Goal: Task Accomplishment & Management: Use online tool/utility

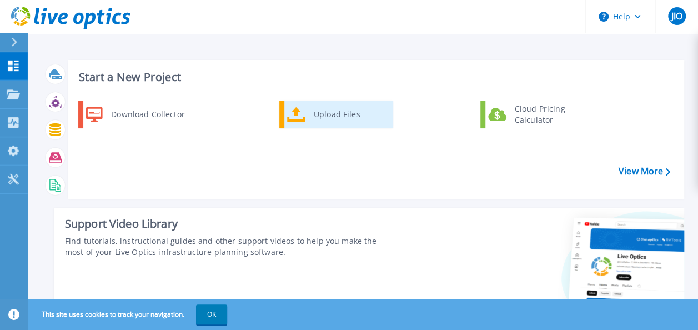
click at [339, 117] on div "Upload Files" at bounding box center [349, 114] width 82 height 22
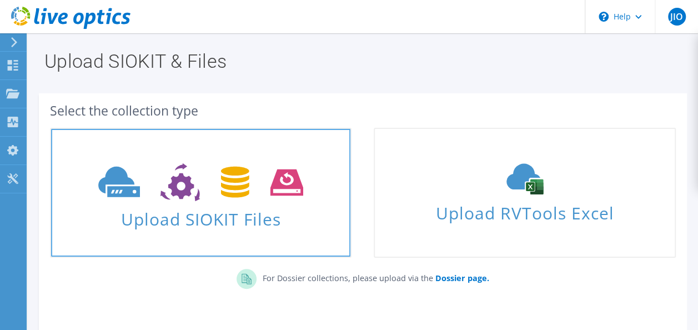
click at [244, 200] on icon at bounding box center [200, 182] width 205 height 38
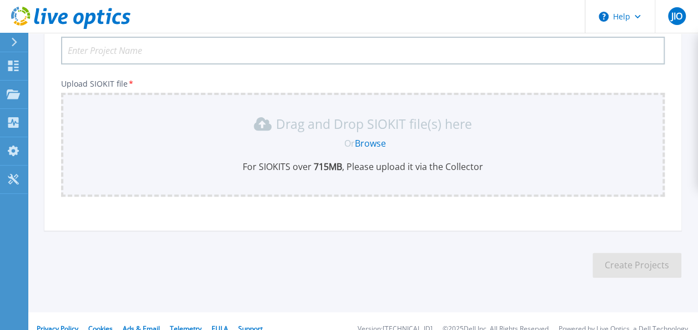
scroll to position [112, 0]
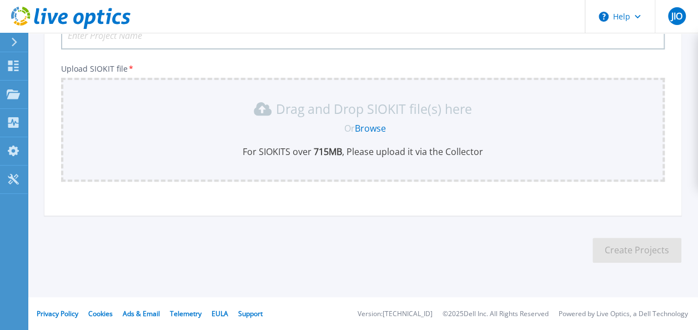
click at [369, 131] on link "Browse" at bounding box center [370, 128] width 31 height 12
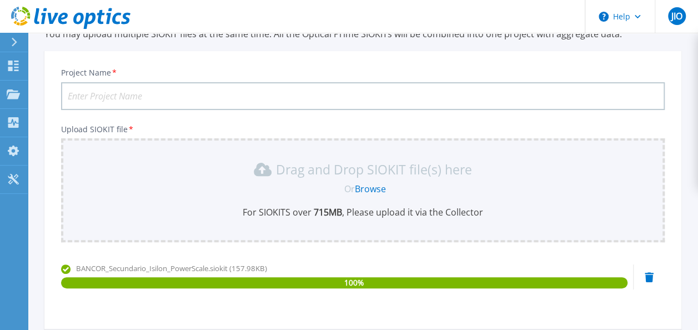
scroll to position [0, 0]
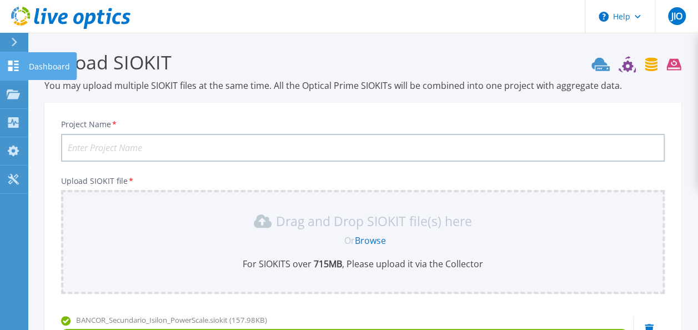
click at [24, 69] on link "Dashboard Dashboard" at bounding box center [14, 66] width 28 height 28
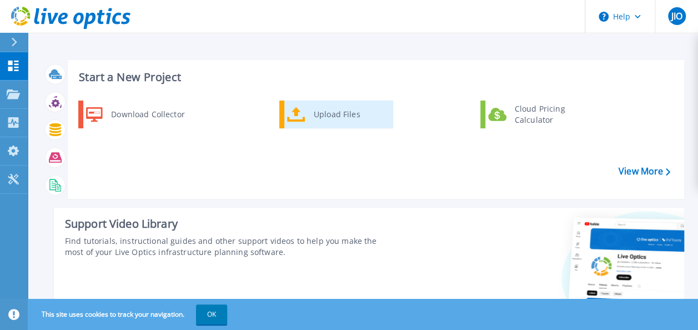
click at [328, 113] on div "Upload Files" at bounding box center [349, 114] width 82 height 22
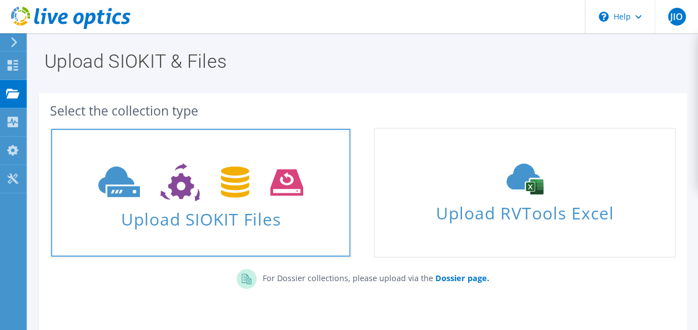
click at [240, 218] on span "Upload SIOKIT Files" at bounding box center [200, 216] width 299 height 24
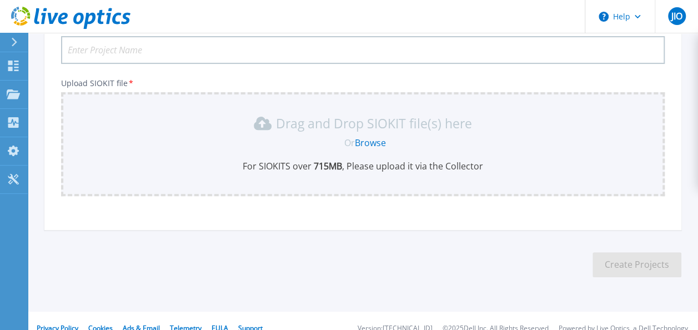
scroll to position [112, 0]
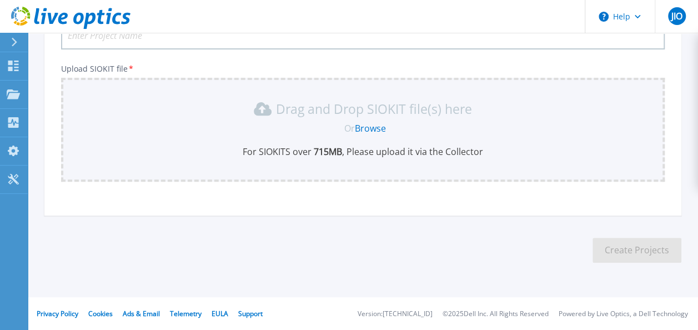
click at [374, 122] on link "Browse" at bounding box center [370, 128] width 31 height 12
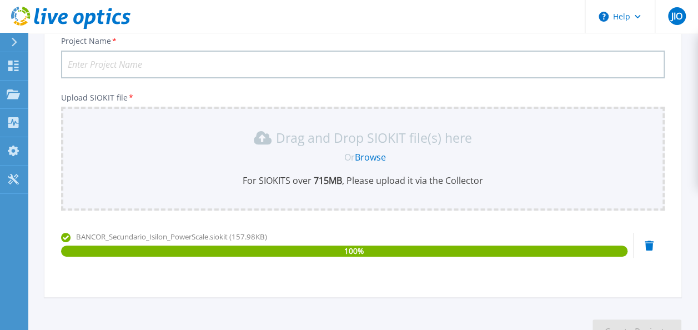
scroll to position [0, 0]
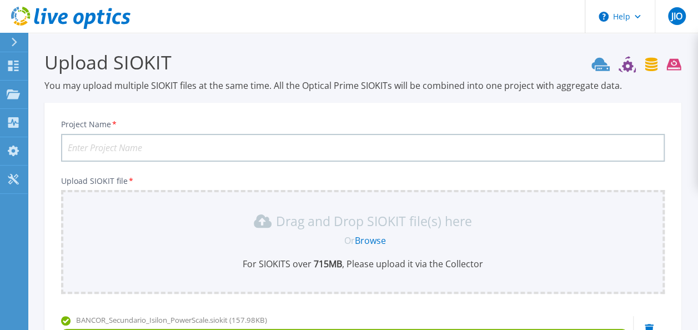
click at [138, 142] on input "Project Name *" at bounding box center [363, 148] width 604 height 28
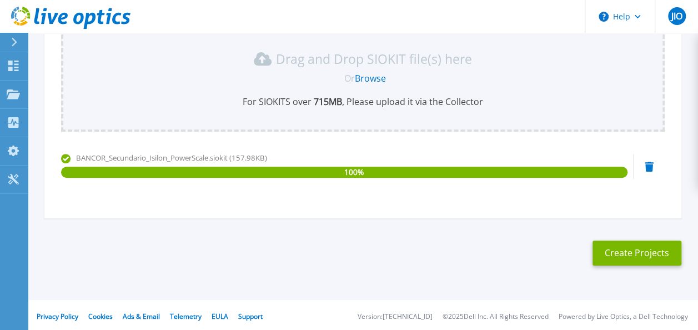
scroll to position [166, 0]
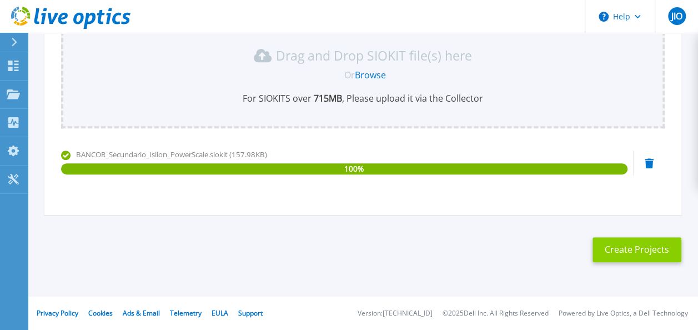
type input "Bancor-Isilon Secundario"
click at [628, 250] on button "Create Projects" at bounding box center [637, 249] width 89 height 25
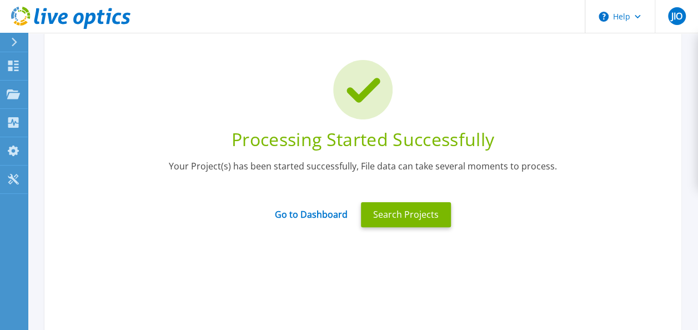
scroll to position [54, 0]
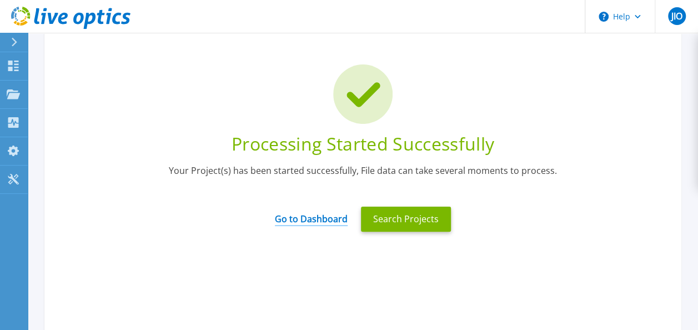
click at [328, 220] on link "Go to Dashboard" at bounding box center [311, 215] width 73 height 22
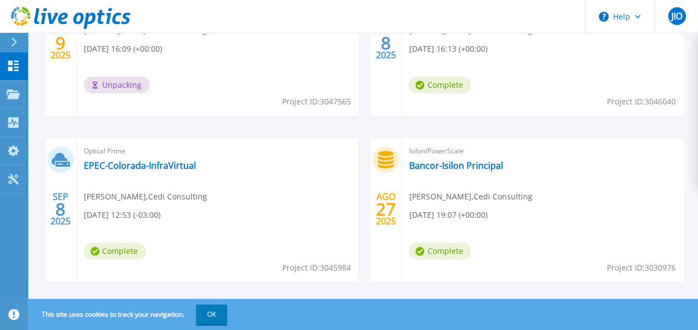
scroll to position [444, 0]
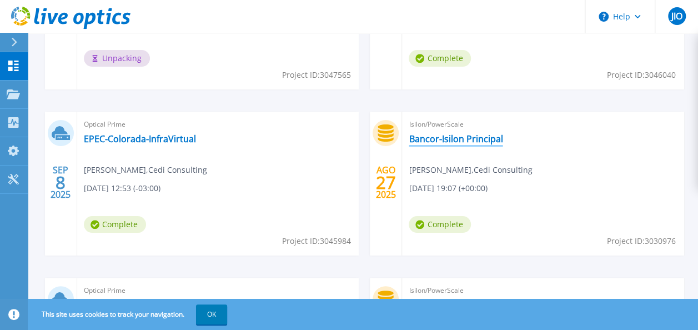
click at [469, 133] on link "Bancor-Isilon Principal" at bounding box center [456, 138] width 94 height 11
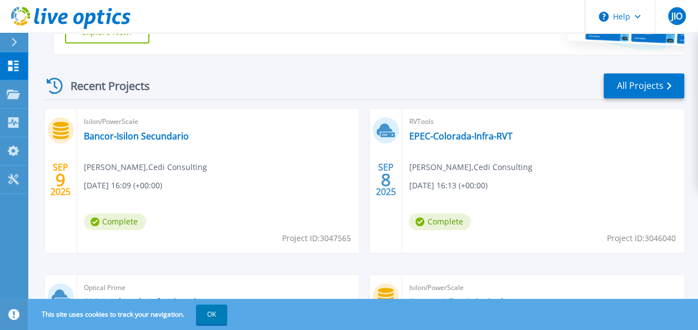
scroll to position [278, 0]
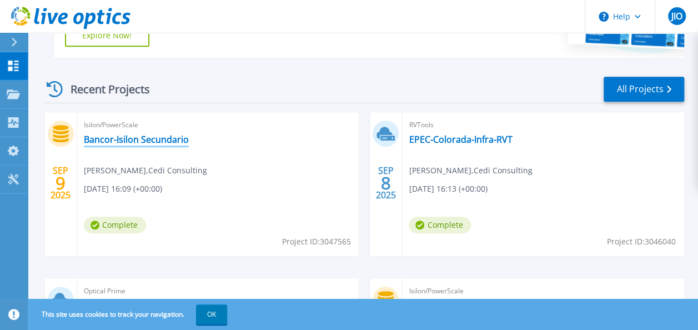
click at [138, 139] on link "Bancor-Isilon Secundario" at bounding box center [136, 139] width 105 height 11
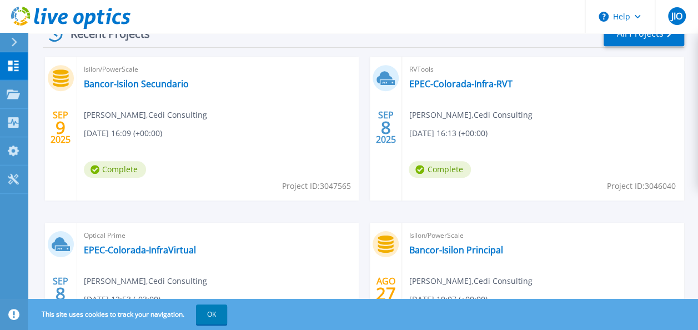
scroll to position [389, 0]
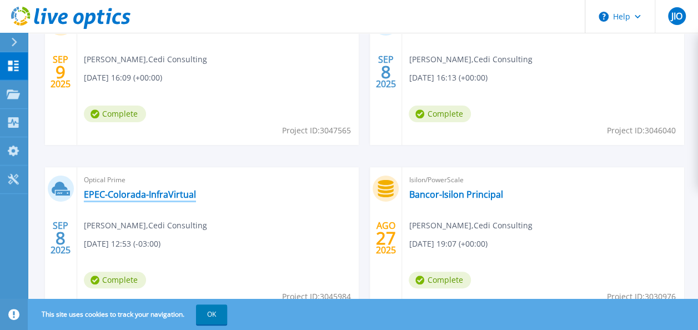
click at [173, 196] on link "EPEC-Colorada-InfraVirtual" at bounding box center [140, 194] width 112 height 11
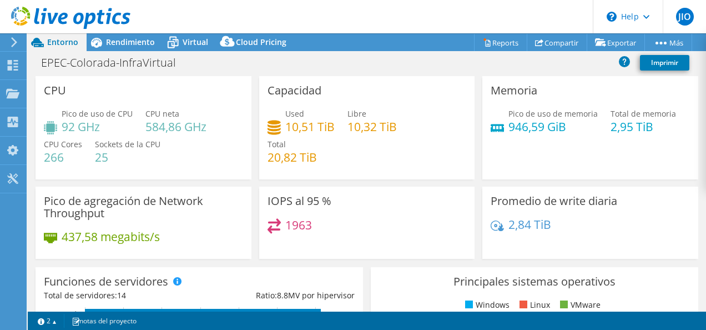
select select "SouthAmerica"
select select "USD"
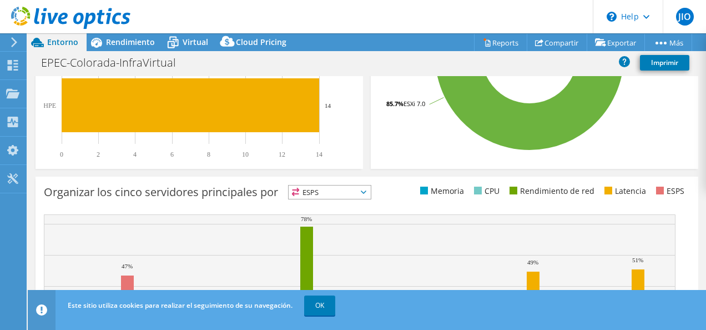
scroll to position [389, 0]
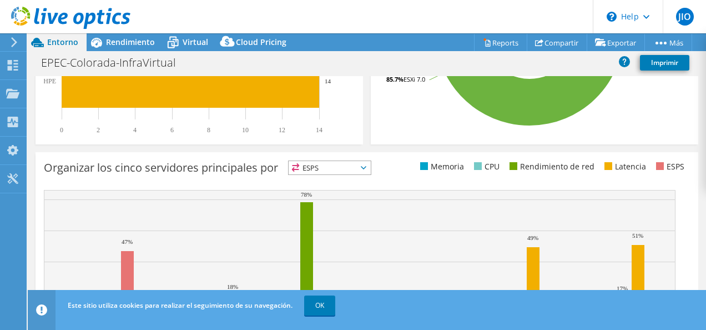
click at [370, 165] on span "ESPS" at bounding box center [330, 167] width 82 height 13
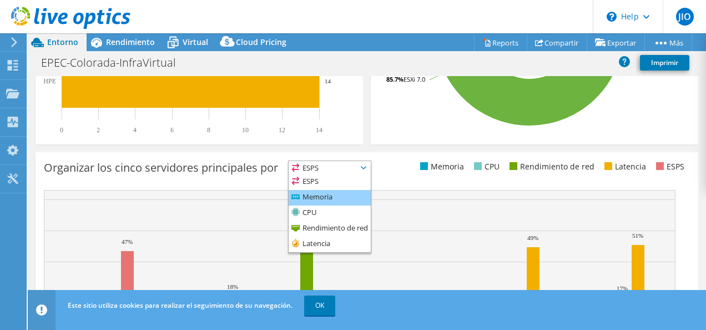
click at [354, 196] on li "Memoria" at bounding box center [330, 198] width 82 height 16
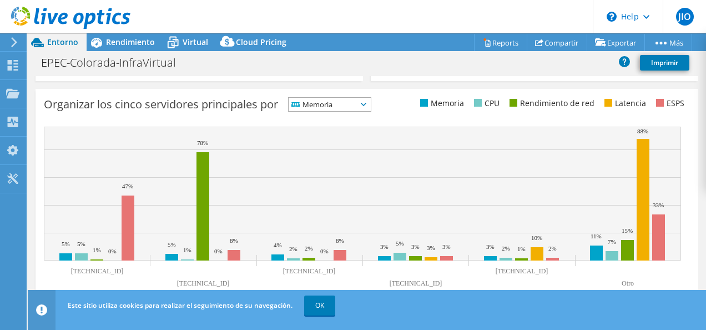
scroll to position [453, 0]
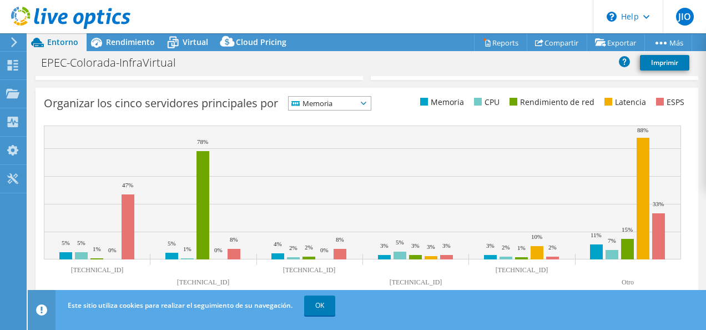
click at [371, 101] on span "Memoria" at bounding box center [330, 103] width 82 height 13
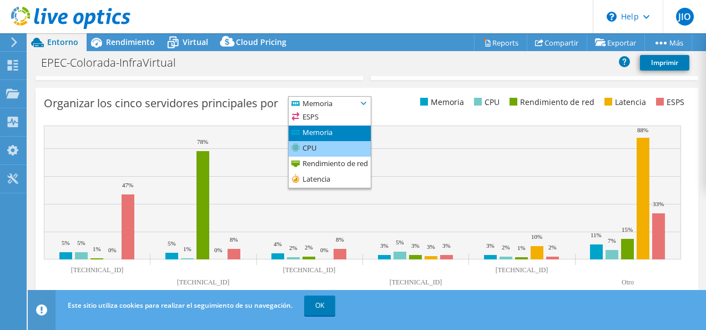
click at [353, 143] on li "CPU" at bounding box center [330, 149] width 82 height 16
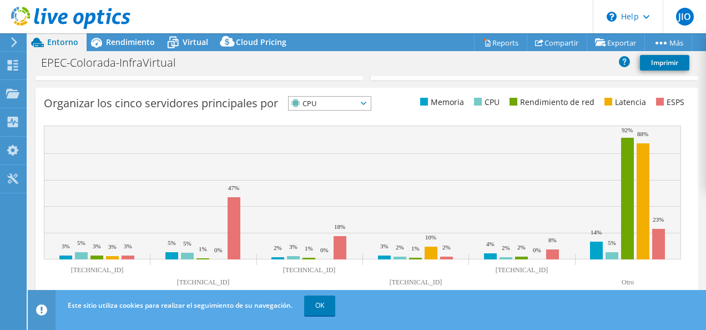
click at [367, 103] on icon at bounding box center [364, 103] width 6 height 3
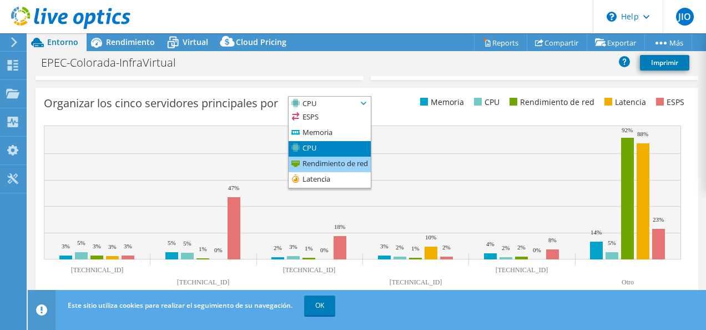
click at [362, 158] on li "Rendimiento de red" at bounding box center [330, 165] width 82 height 16
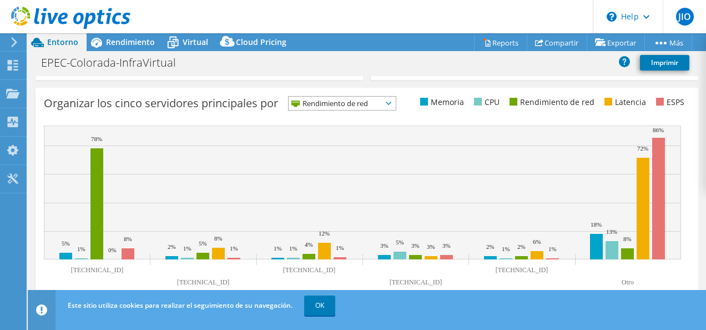
click at [392, 102] on icon at bounding box center [389, 103] width 6 height 3
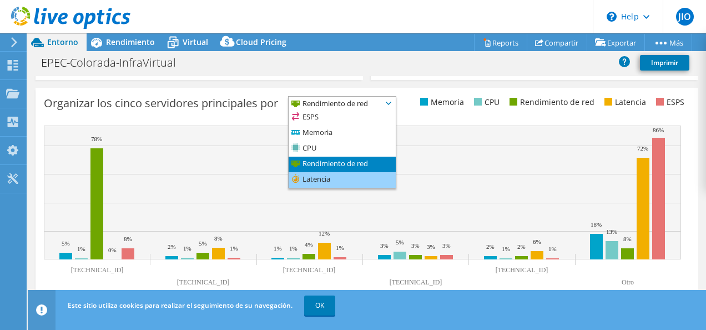
click at [361, 178] on li "Latencia" at bounding box center [342, 180] width 107 height 16
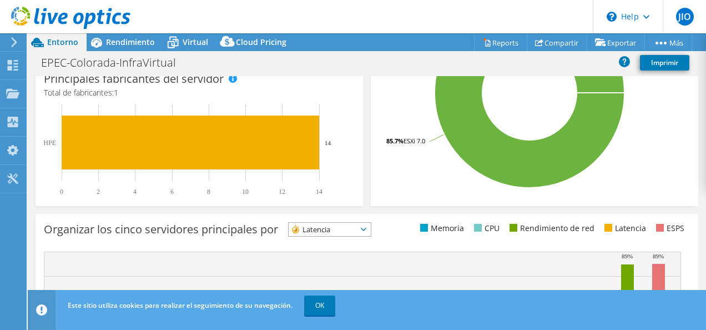
scroll to position [287, 0]
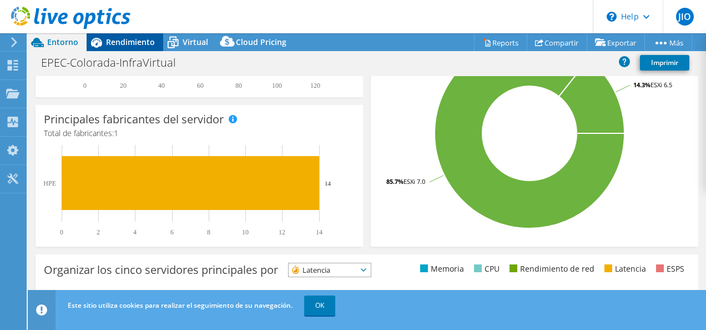
click at [137, 40] on span "Rendimiento" at bounding box center [130, 42] width 49 height 11
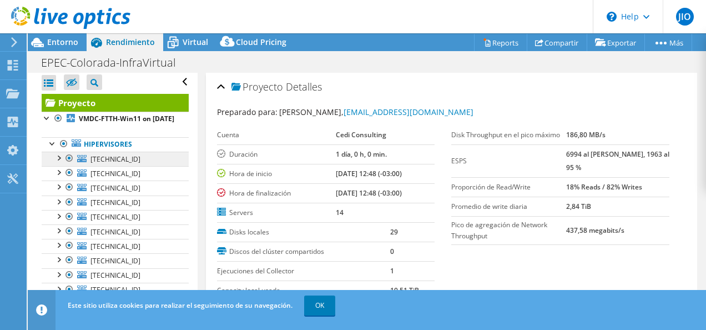
scroll to position [0, 0]
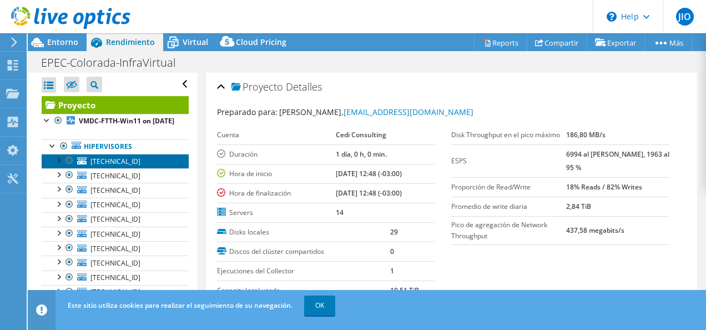
click at [134, 168] on link "[TECHNICAL_ID]" at bounding box center [115, 161] width 147 height 14
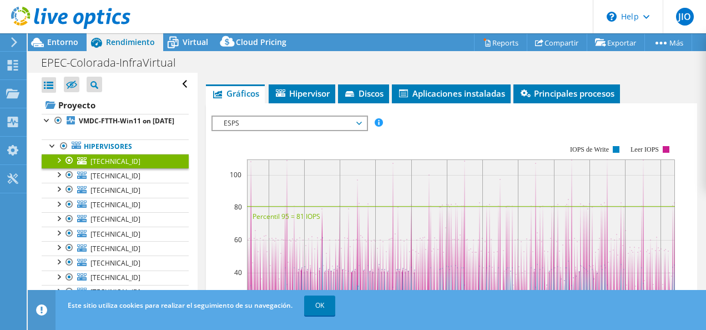
scroll to position [222, 0]
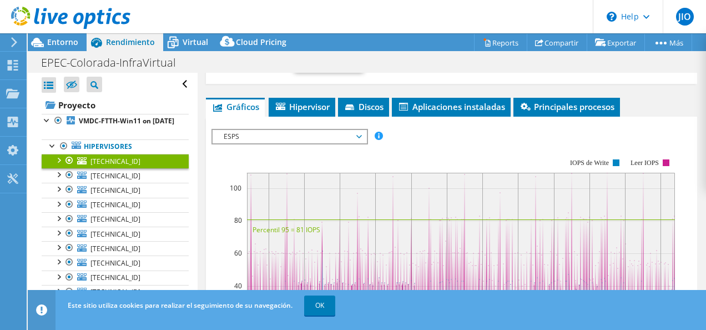
click at [360, 134] on span "ESPS" at bounding box center [289, 136] width 143 height 13
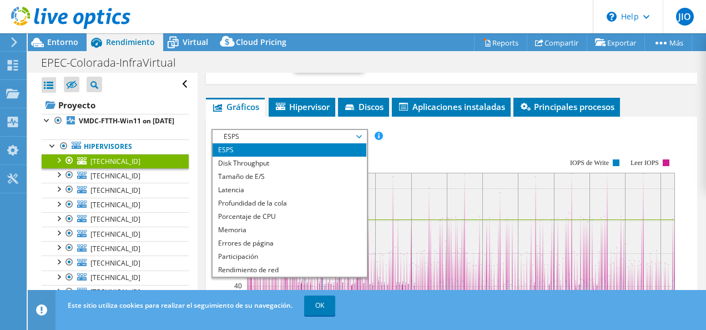
click at [360, 134] on span "ESPS" at bounding box center [289, 136] width 143 height 13
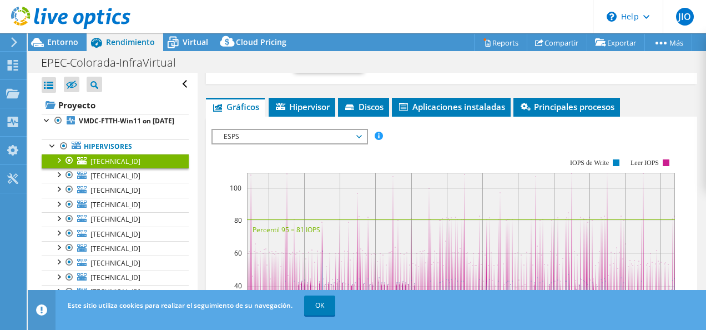
click at [360, 134] on span "ESPS" at bounding box center [289, 136] width 143 height 13
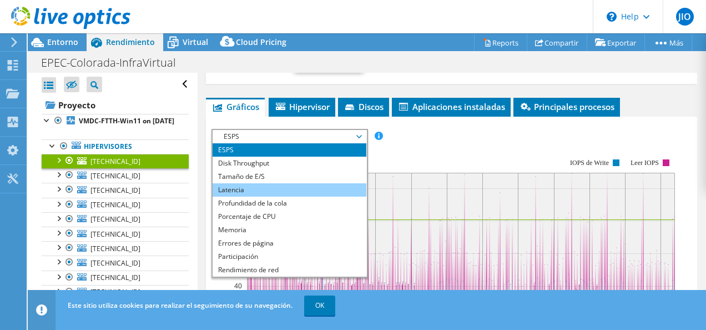
click at [335, 190] on li "Latencia" at bounding box center [290, 189] width 154 height 13
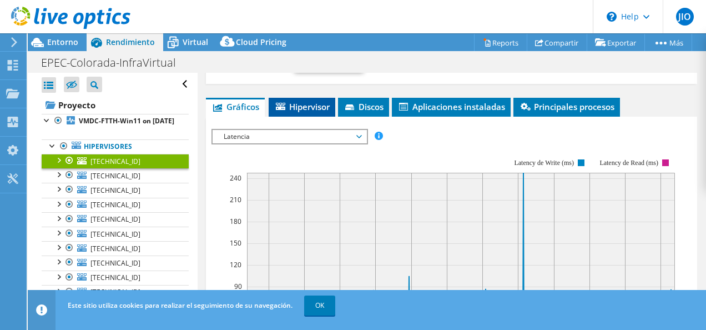
click at [306, 108] on span "Hipervisor" at bounding box center [302, 106] width 56 height 11
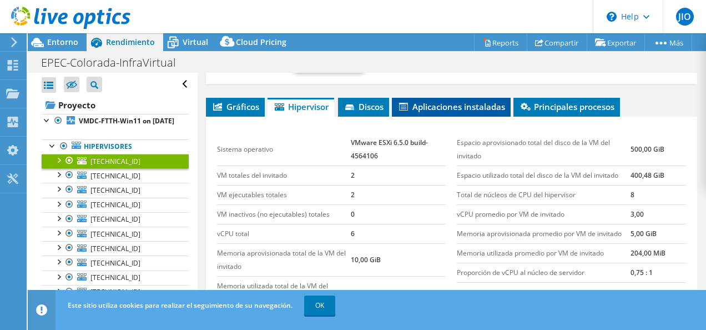
click at [455, 110] on li "Aplicaciones instaladas" at bounding box center [451, 107] width 119 height 19
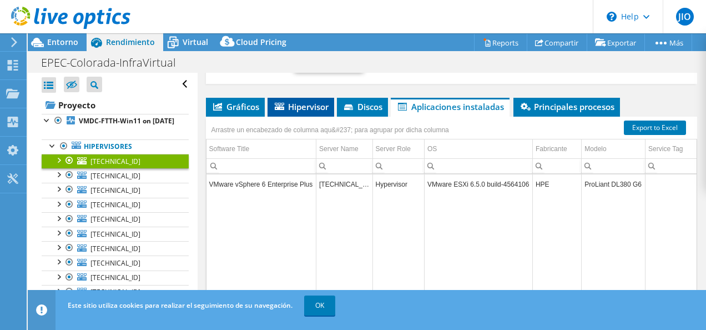
click at [318, 108] on span "Hipervisor" at bounding box center [301, 106] width 56 height 11
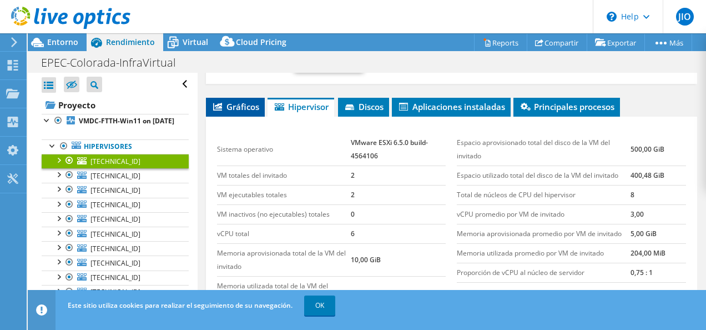
click at [246, 108] on span "Gráficos" at bounding box center [236, 106] width 48 height 11
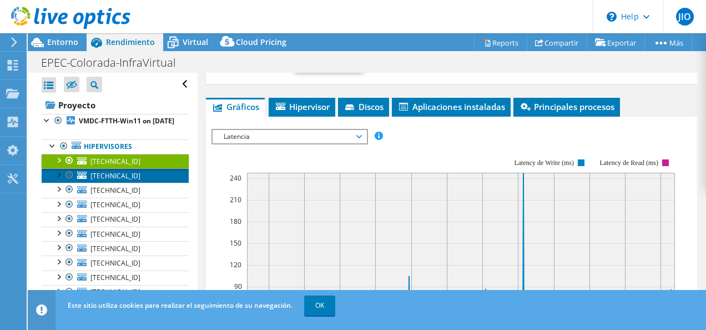
click at [129, 183] on link "[TECHNICAL_ID]" at bounding box center [115, 175] width 147 height 14
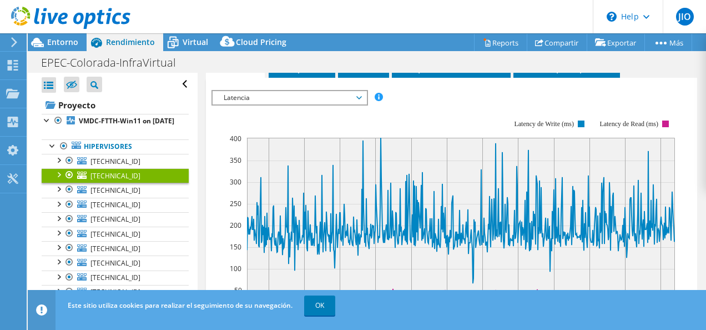
scroll to position [278, 0]
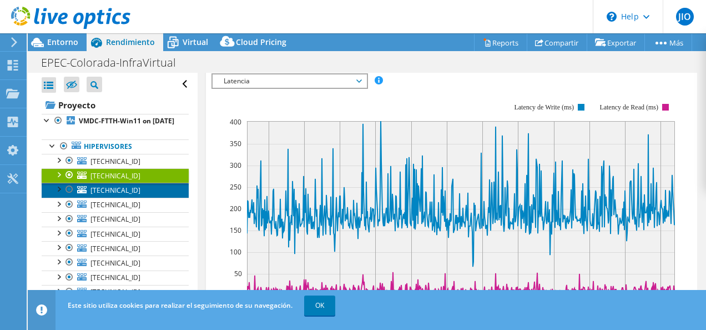
click at [137, 197] on link "[TECHNICAL_ID]" at bounding box center [115, 190] width 147 height 14
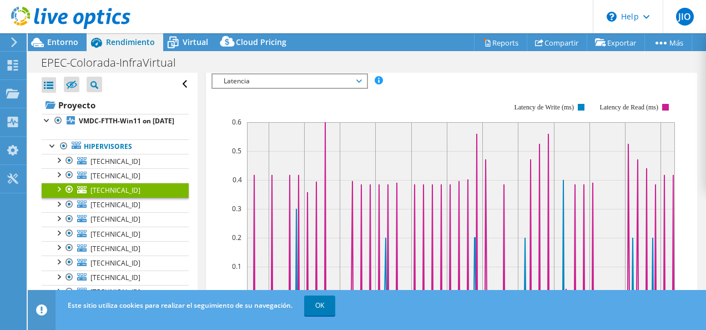
scroll to position [56, 0]
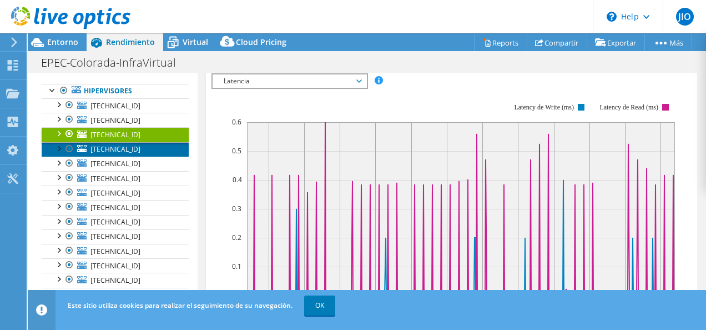
click at [130, 156] on link "[TECHNICAL_ID]" at bounding box center [115, 149] width 147 height 14
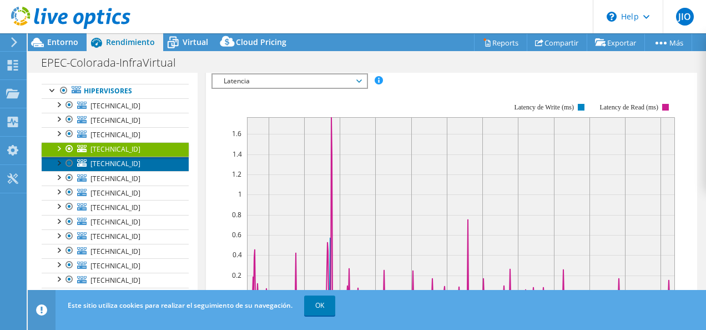
click at [133, 171] on link "[TECHNICAL_ID]" at bounding box center [115, 164] width 147 height 14
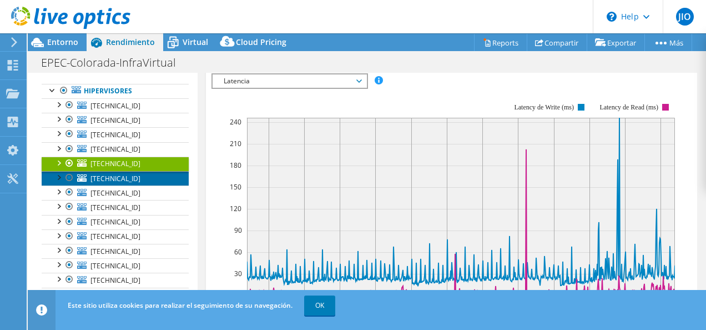
click at [139, 184] on link "[TECHNICAL_ID]" at bounding box center [115, 178] width 147 height 14
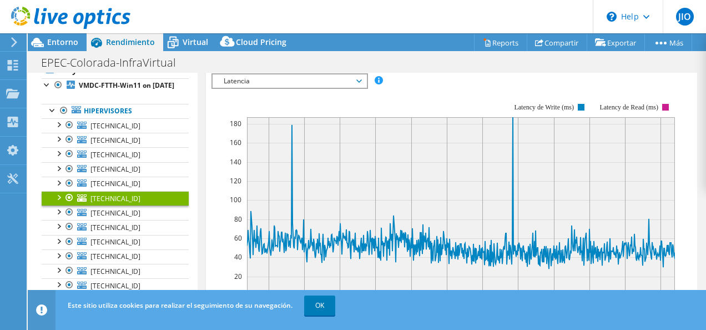
scroll to position [0, 0]
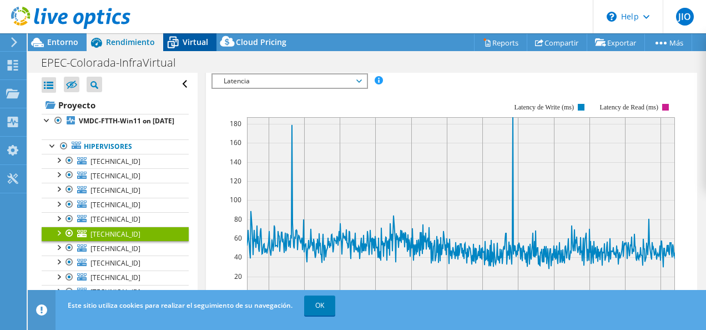
click at [197, 42] on span "Virtual" at bounding box center [196, 42] width 26 height 11
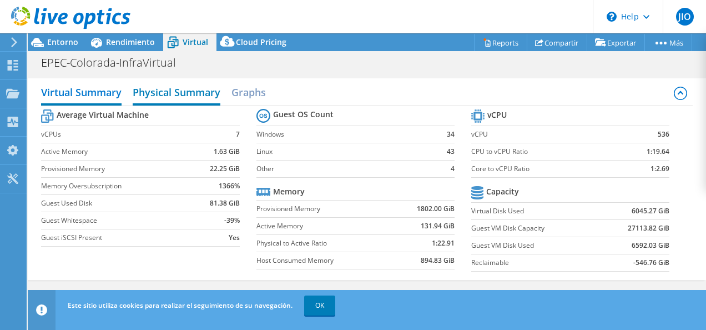
click at [188, 96] on h2 "Physical Summary" at bounding box center [177, 93] width 88 height 24
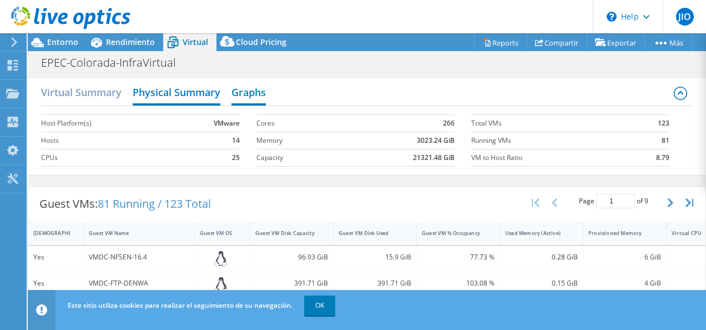
click at [244, 101] on h2 "Graphs" at bounding box center [249, 93] width 34 height 24
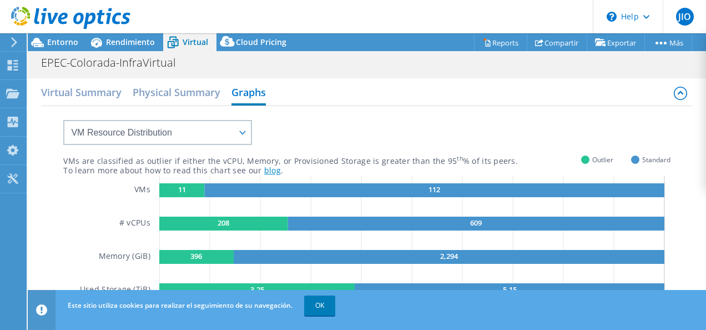
click at [264, 169] on link "blog" at bounding box center [272, 170] width 17 height 11
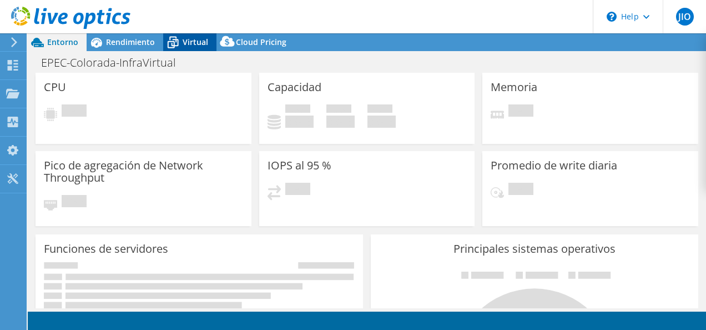
click at [196, 44] on span "Virtual" at bounding box center [196, 42] width 26 height 11
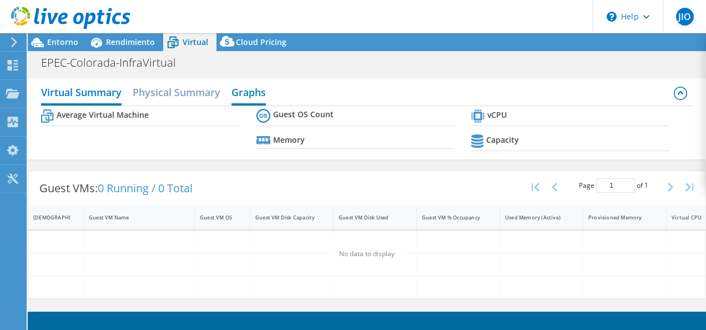
click at [258, 97] on h2 "Graphs" at bounding box center [249, 93] width 34 height 24
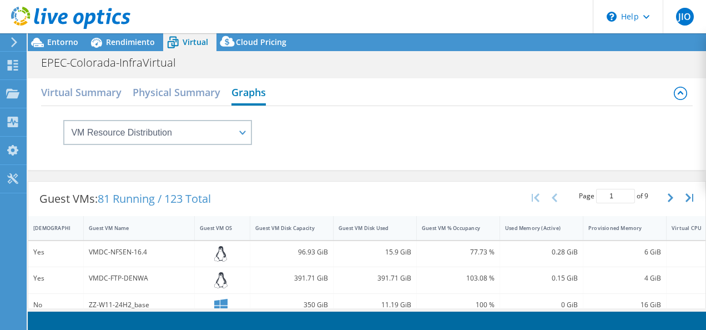
select select "SouthAmerica"
click at [252, 94] on h2 "Graphs" at bounding box center [249, 93] width 34 height 24
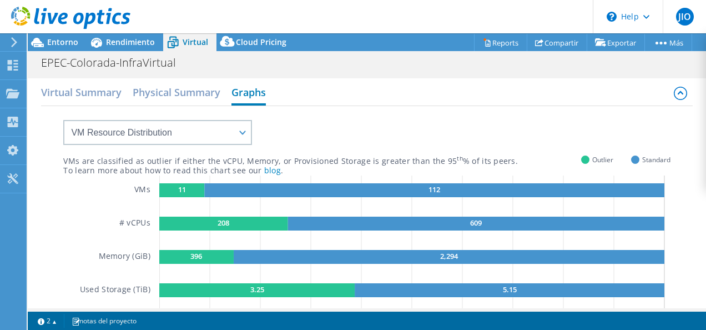
select select "SouthAmerica"
select select "USD"
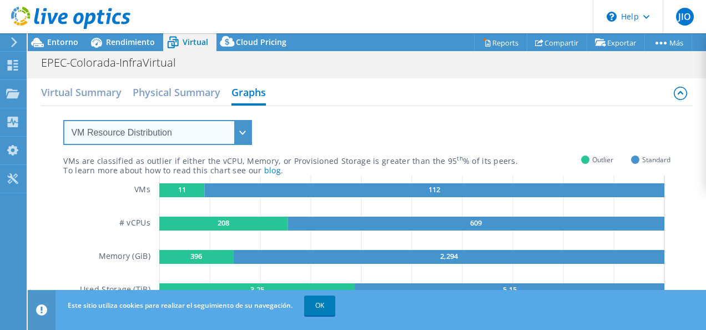
click at [245, 133] on select "VM Resource Distribution Provisioning Contrast Over Provisioning" at bounding box center [157, 132] width 189 height 25
select select "Provisioning Contrast"
click at [63, 120] on select "VM Resource Distribution Provisioning Contrast Over Provisioning" at bounding box center [157, 132] width 189 height 25
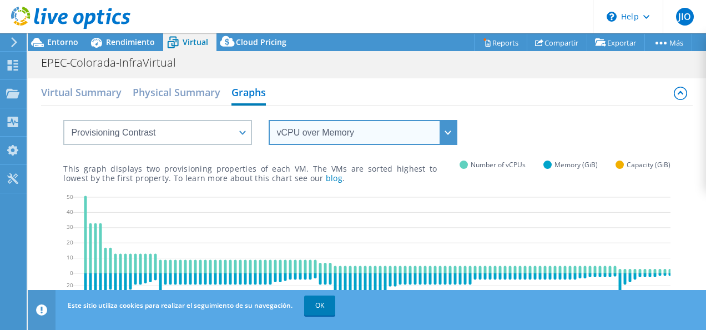
click at [452, 134] on select "vCPU over Memory vCPU over Capacity Memory over vCPU Memory over Capacity Capac…" at bounding box center [363, 132] width 189 height 25
click at [269, 120] on select "vCPU over Memory vCPU over Capacity Memory over vCPU Memory over Capacity Capac…" at bounding box center [363, 132] width 189 height 25
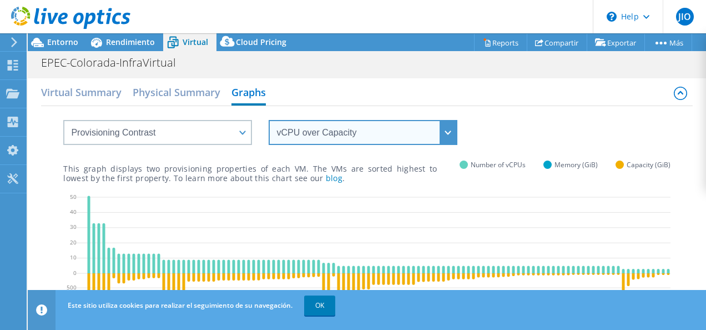
click at [449, 133] on select "vCPU over Memory vCPU over Capacity Memory over vCPU Memory over Capacity Capac…" at bounding box center [363, 132] width 189 height 25
click at [450, 133] on select "vCPU over Memory vCPU over Capacity Memory over vCPU Memory over Capacity Capac…" at bounding box center [363, 132] width 189 height 25
select select "vCPU over Memory"
click at [269, 120] on select "vCPU over Memory vCPU over Capacity Memory over vCPU Memory over Capacity Capac…" at bounding box center [363, 132] width 189 height 25
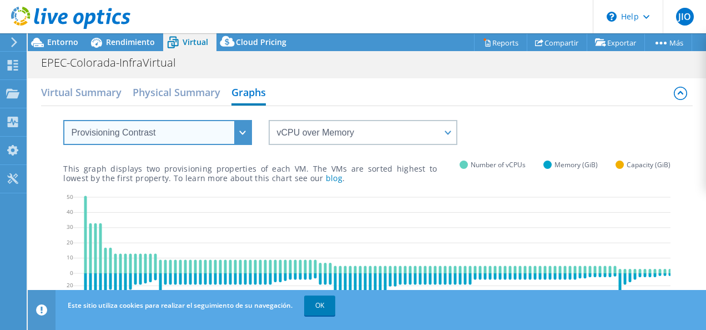
click at [242, 130] on select "VM Resource Distribution Provisioning Contrast Over Provisioning" at bounding box center [157, 132] width 189 height 25
click at [63, 120] on select "VM Resource Distribution Provisioning Contrast Over Provisioning" at bounding box center [157, 132] width 189 height 25
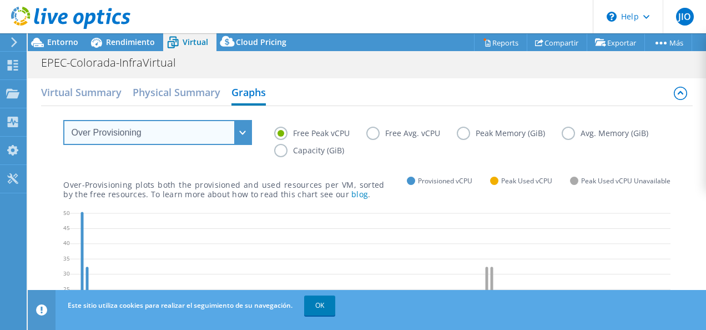
click at [244, 127] on select "VM Resource Distribution Provisioning Contrast Over Provisioning" at bounding box center [157, 132] width 189 height 25
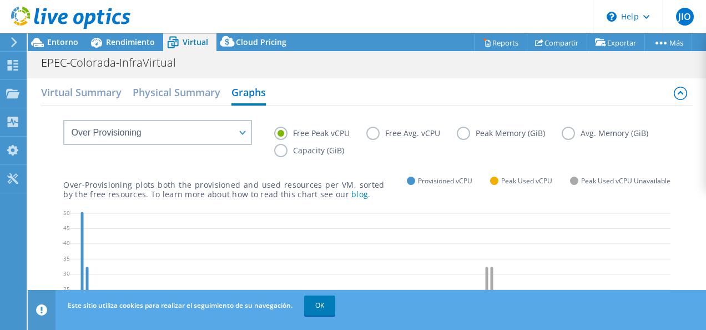
click at [418, 137] on label "Free Avg. vCPU" at bounding box center [412, 133] width 91 height 13
click at [0, 0] on input "Free Avg. vCPU" at bounding box center [0, 0] width 0 height 0
click at [462, 134] on label "Peak Memory (GiB)" at bounding box center [509, 133] width 105 height 13
click at [0, 0] on input "Peak Memory (GiB)" at bounding box center [0, 0] width 0 height 0
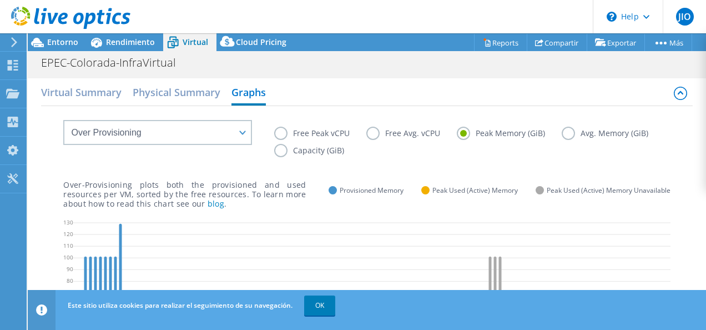
click at [562, 140] on label "Avg. Memory (GiB)" at bounding box center [613, 133] width 103 height 13
click at [0, 0] on input "Avg. Memory (GiB)" at bounding box center [0, 0] width 0 height 0
click at [473, 136] on label "Peak Memory (GiB)" at bounding box center [509, 133] width 105 height 13
click at [0, 0] on input "Peak Memory (GiB)" at bounding box center [0, 0] width 0 height 0
click at [361, 151] on label "Capacity (GiB)" at bounding box center [317, 150] width 87 height 13
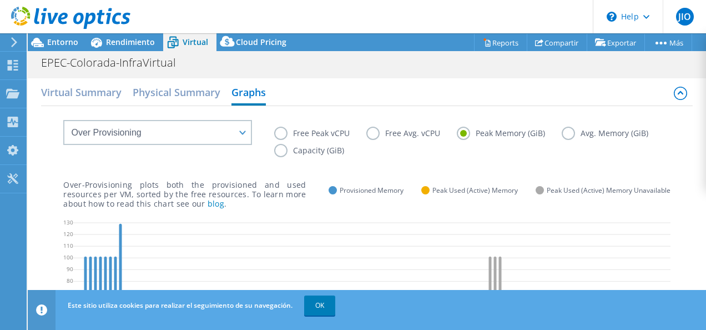
click at [0, 0] on input "Capacity (GiB)" at bounding box center [0, 0] width 0 height 0
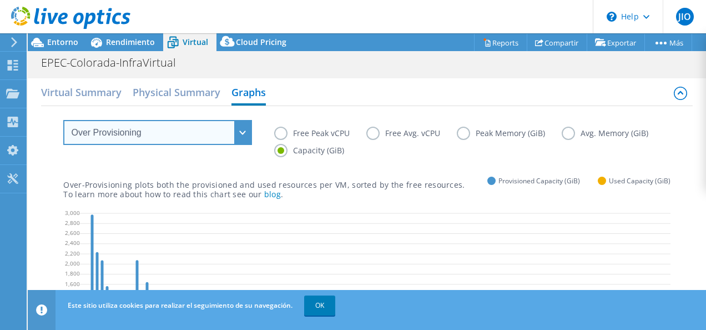
click at [252, 136] on select "VM Resource Distribution Provisioning Contrast Over Provisioning" at bounding box center [157, 132] width 189 height 25
select select "VM Resource Distribution"
click at [63, 120] on select "VM Resource Distribution Provisioning Contrast Over Provisioning" at bounding box center [157, 132] width 189 height 25
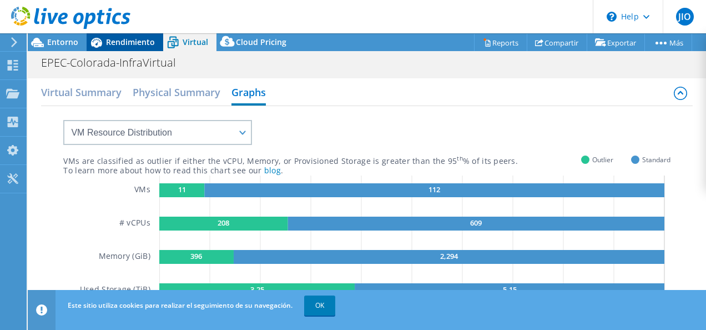
click at [144, 42] on span "Rendimiento" at bounding box center [130, 42] width 49 height 11
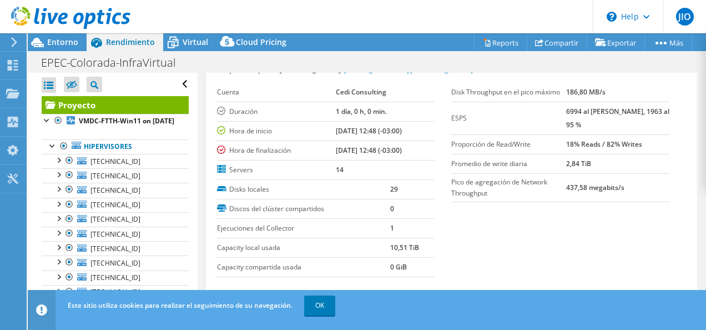
scroll to position [56, 0]
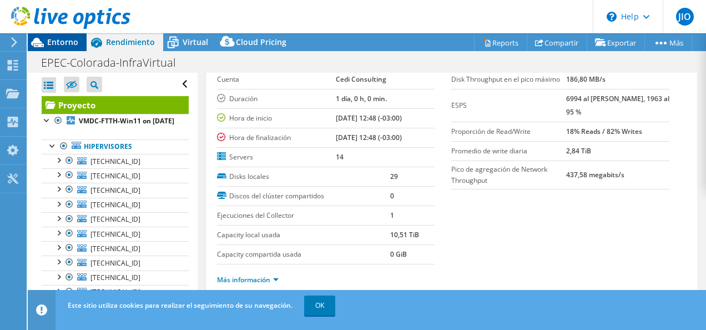
click at [68, 41] on span "Entorno" at bounding box center [62, 42] width 31 height 11
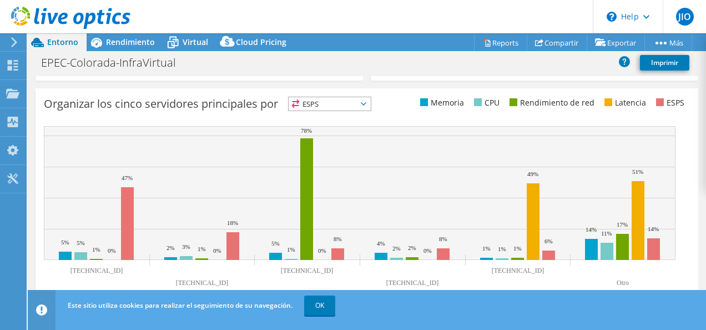
scroll to position [453, 0]
click at [369, 99] on span "ESPS" at bounding box center [330, 103] width 82 height 13
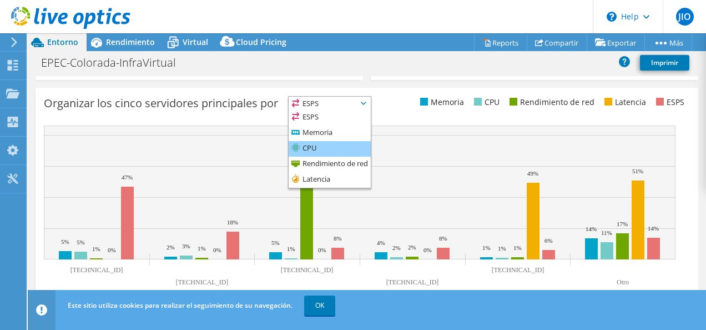
click at [337, 144] on li "CPU" at bounding box center [330, 149] width 82 height 16
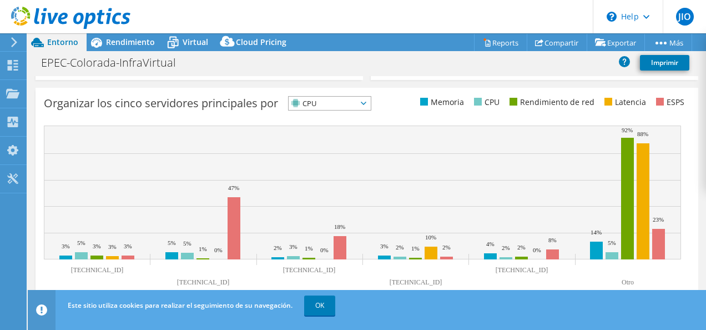
click at [367, 104] on icon at bounding box center [364, 103] width 6 height 3
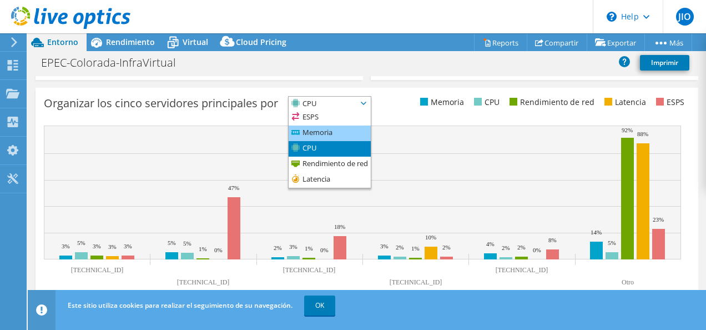
click at [360, 129] on li "Memoria" at bounding box center [330, 134] width 82 height 16
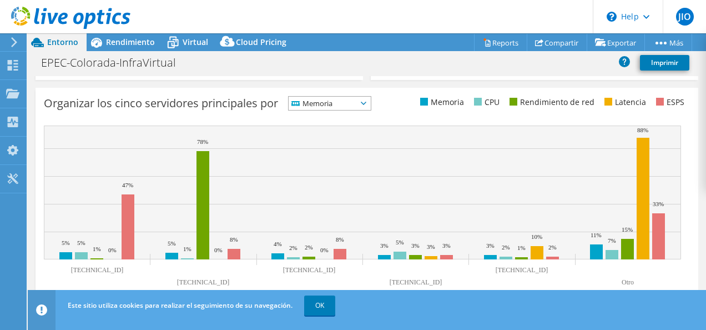
click at [371, 104] on span "Memoria" at bounding box center [330, 103] width 82 height 13
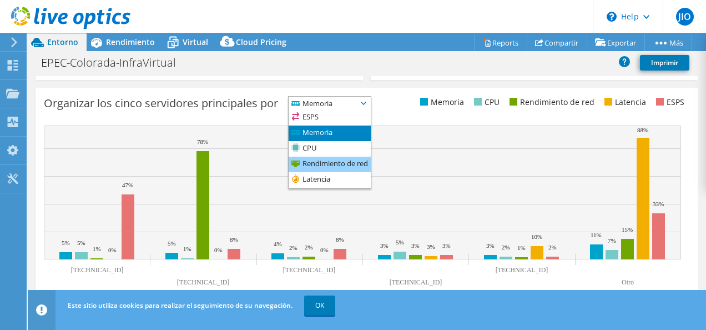
click at [349, 163] on li "Rendimiento de red" at bounding box center [330, 165] width 82 height 16
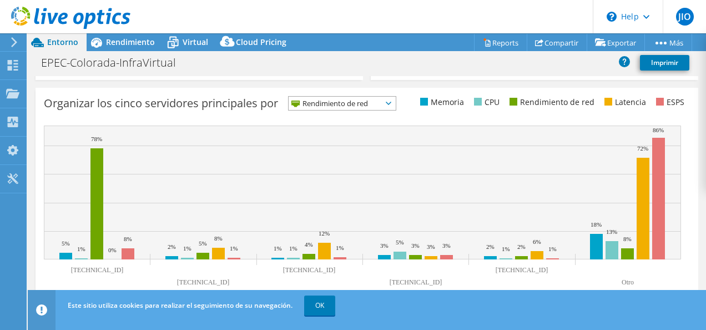
click at [391, 104] on icon at bounding box center [389, 103] width 6 height 3
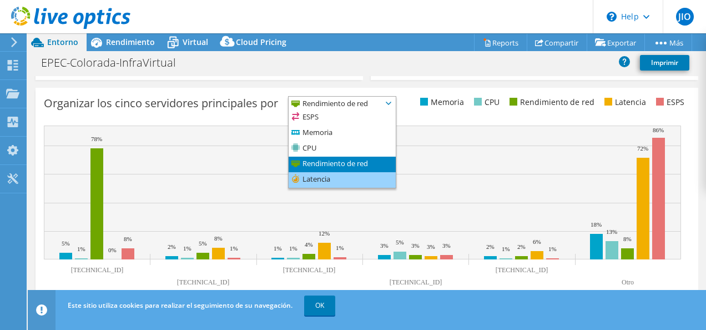
click at [368, 176] on li "Latencia" at bounding box center [342, 180] width 107 height 16
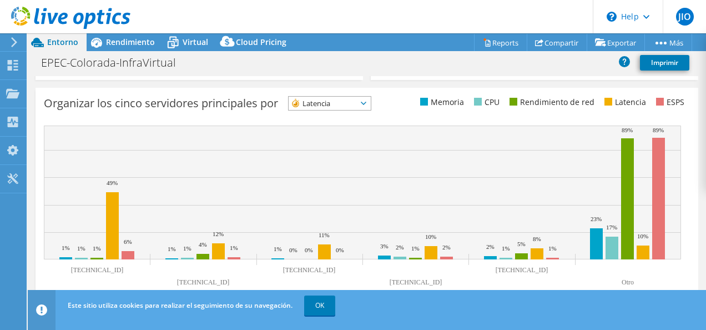
click at [371, 104] on span "Latencia" at bounding box center [330, 103] width 82 height 13
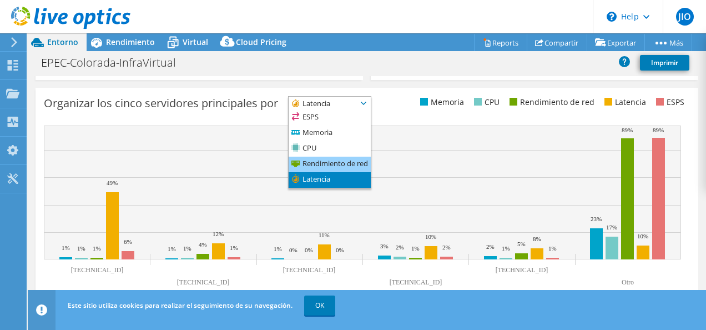
click at [359, 162] on li "Rendimiento de red" at bounding box center [330, 165] width 82 height 16
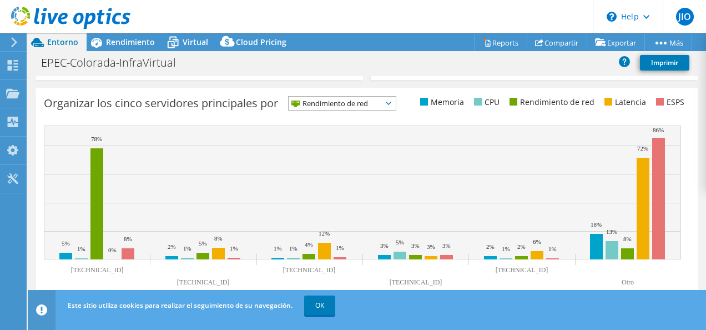
click at [388, 102] on span "Rendimiento de red" at bounding box center [342, 103] width 107 height 13
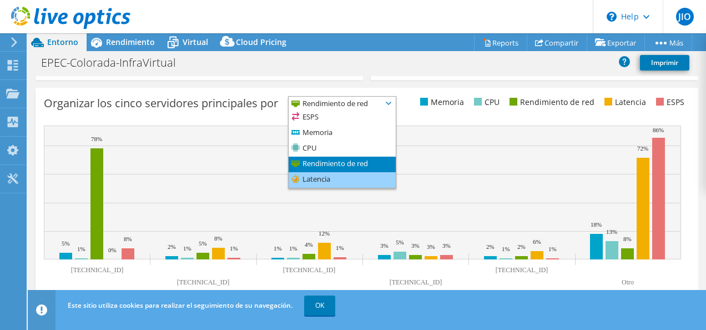
click at [357, 180] on li "Latencia" at bounding box center [342, 180] width 107 height 16
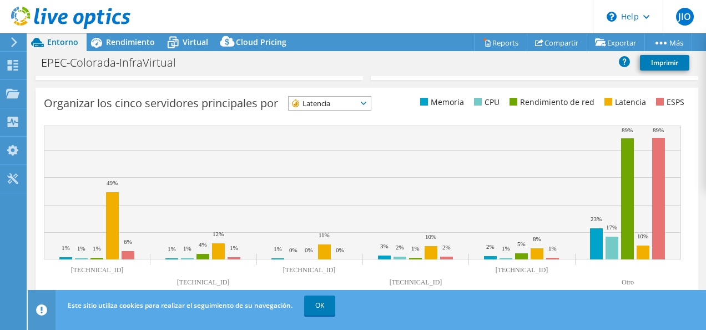
click at [367, 103] on icon at bounding box center [364, 103] width 6 height 3
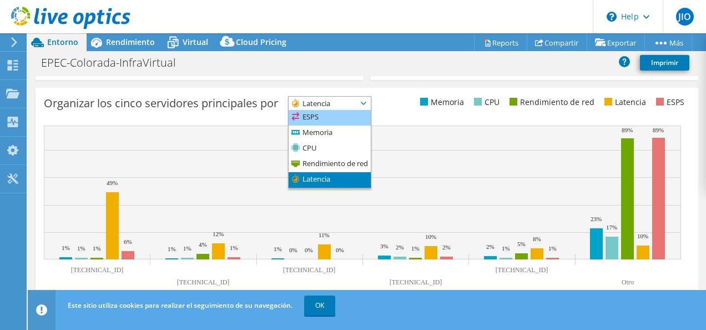
click at [328, 117] on li "ESPS" at bounding box center [330, 118] width 82 height 16
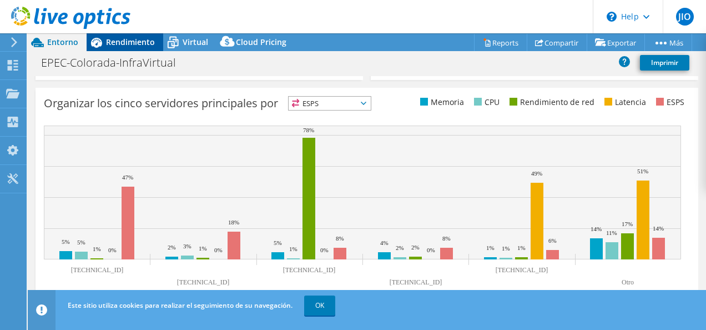
click at [143, 44] on span "Rendimiento" at bounding box center [130, 42] width 49 height 11
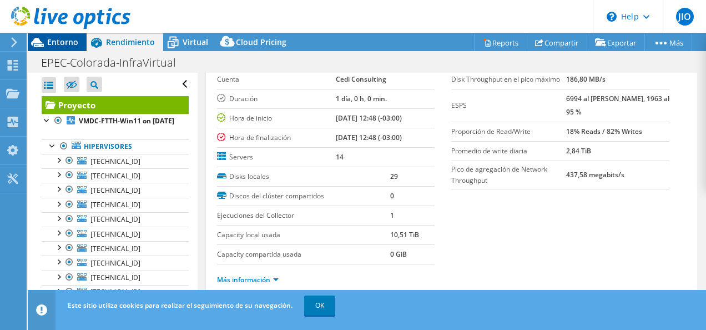
click at [67, 46] on span "Entorno" at bounding box center [62, 42] width 31 height 11
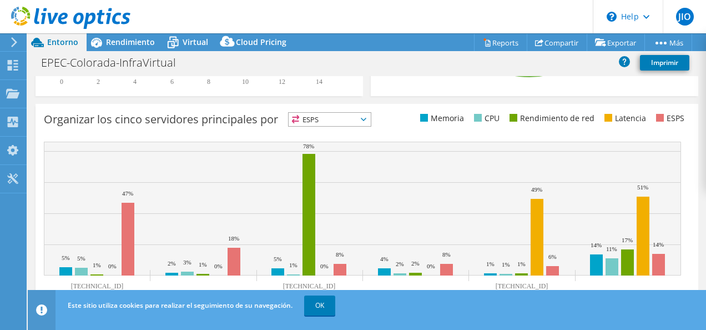
scroll to position [444, 0]
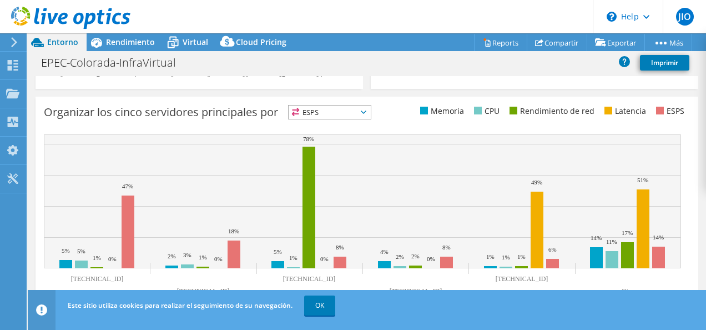
click at [371, 113] on span "ESPS" at bounding box center [330, 112] width 82 height 13
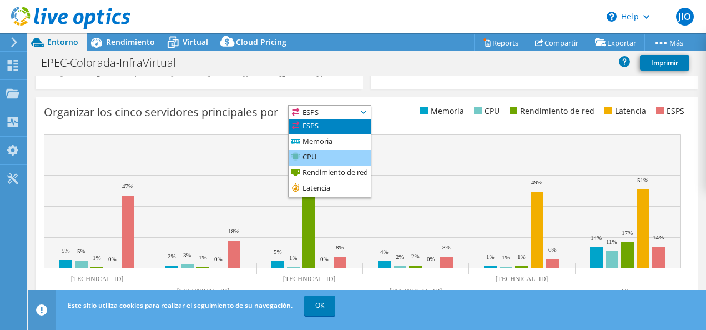
click at [347, 151] on li "CPU" at bounding box center [330, 158] width 82 height 16
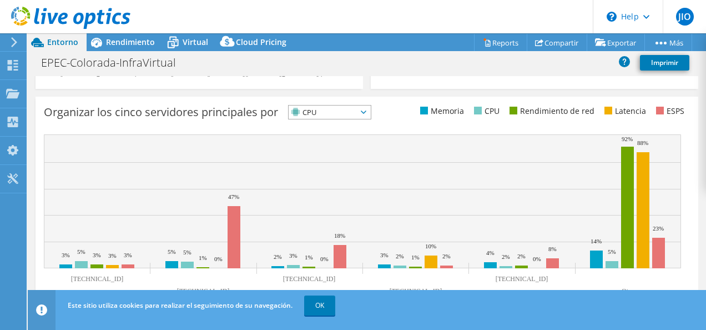
click at [367, 111] on icon at bounding box center [364, 112] width 6 height 3
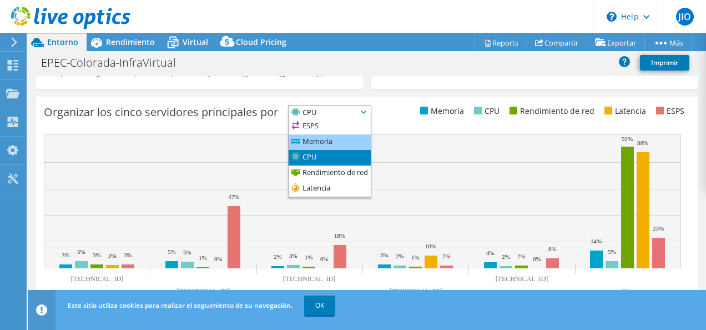
click at [354, 142] on li "Memoria" at bounding box center [330, 142] width 82 height 16
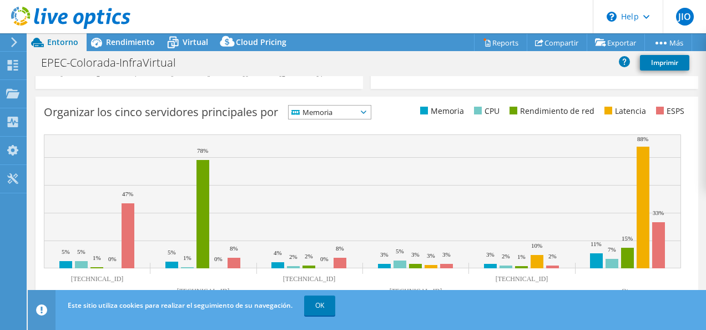
click at [367, 113] on icon at bounding box center [364, 112] width 6 height 3
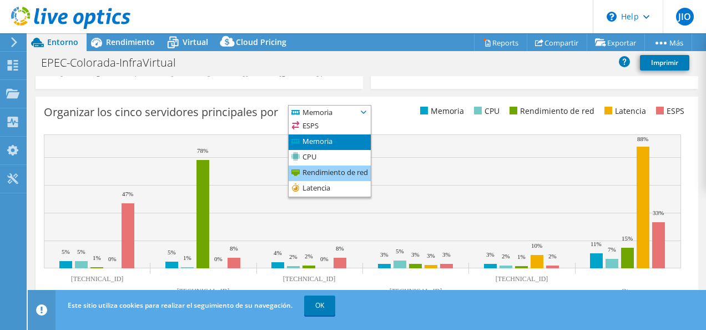
click at [360, 170] on li "Rendimiento de red" at bounding box center [330, 174] width 82 height 16
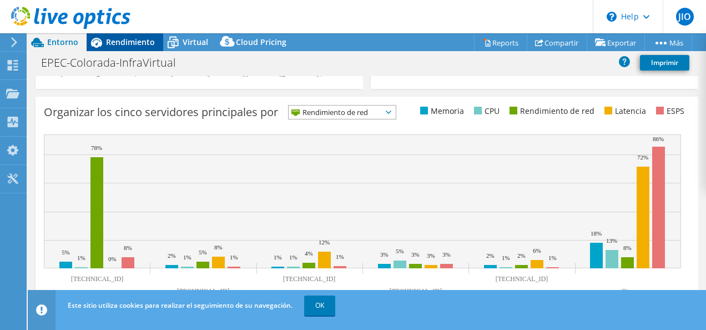
click at [147, 49] on div "Rendimiento" at bounding box center [125, 42] width 77 height 18
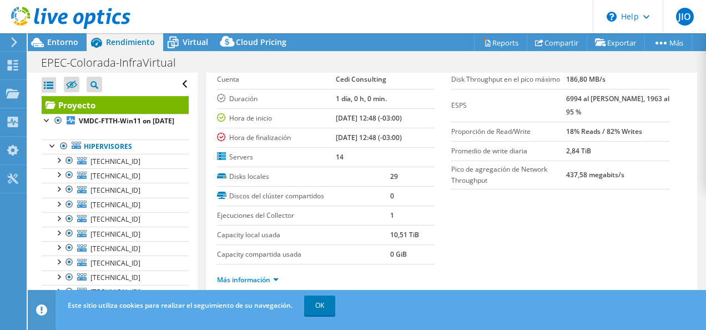
scroll to position [0, 0]
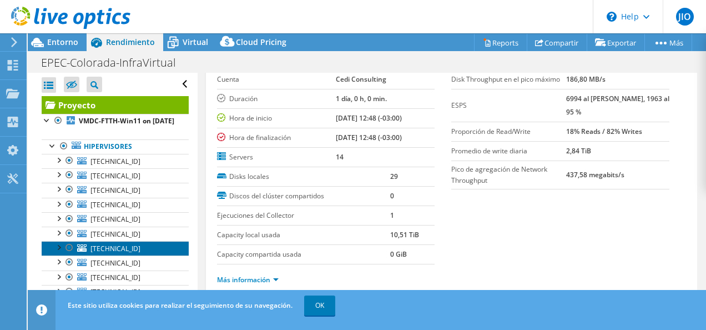
click at [132, 255] on link "[TECHNICAL_ID]" at bounding box center [115, 248] width 147 height 14
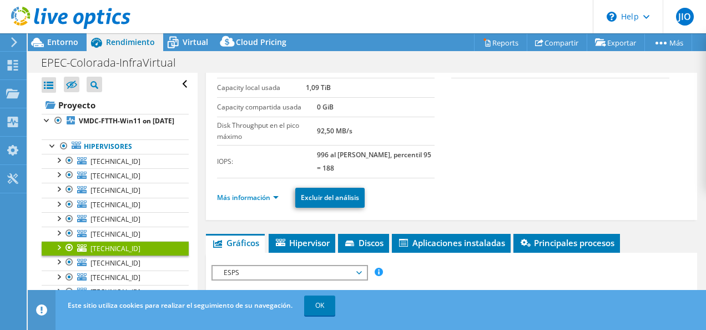
scroll to position [111, 0]
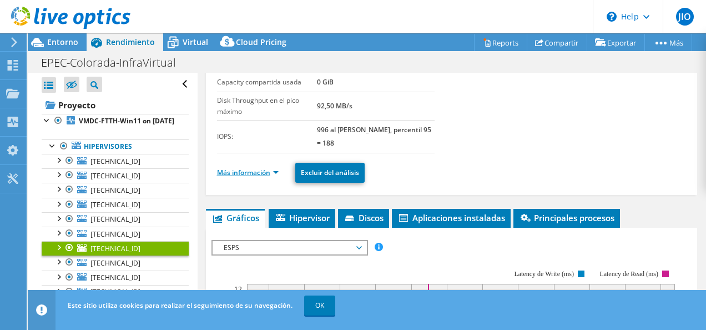
click at [277, 169] on link "Más información" at bounding box center [248, 172] width 62 height 9
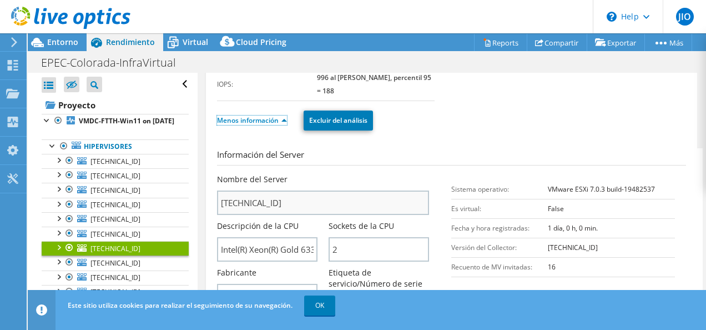
scroll to position [167, 0]
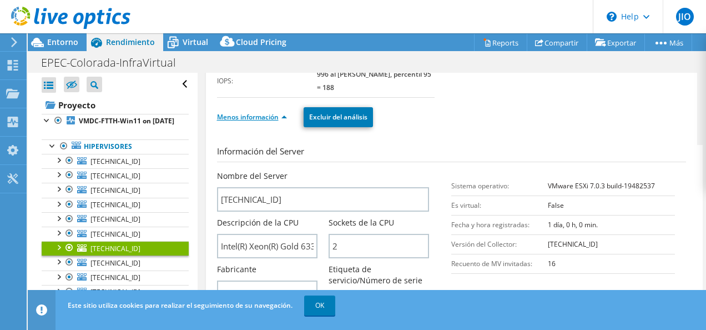
click at [284, 114] on link "Menos información" at bounding box center [252, 116] width 70 height 9
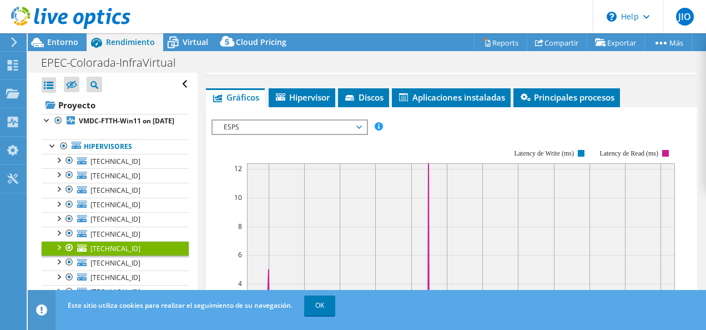
scroll to position [222, 0]
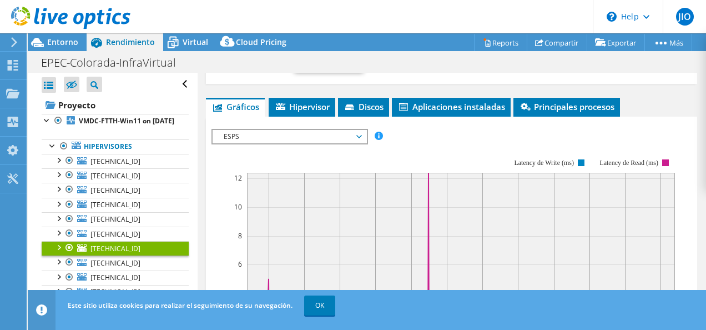
click at [361, 135] on icon at bounding box center [360, 136] width 6 height 3
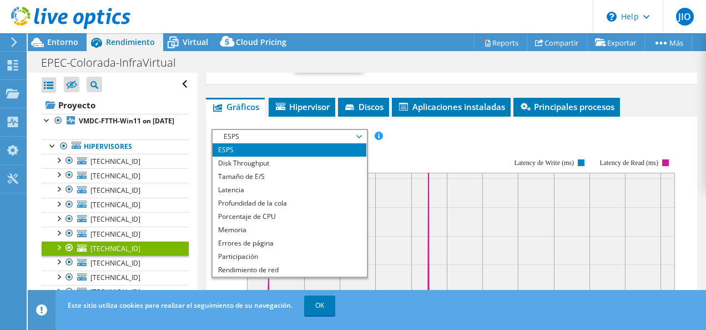
click at [361, 135] on icon at bounding box center [360, 136] width 6 height 3
click at [463, 134] on div "ESPS Disk Throughput Tamaño de E/S Latencia Profundidad de la cola Porcentaje d…" at bounding box center [452, 136] width 481 height 15
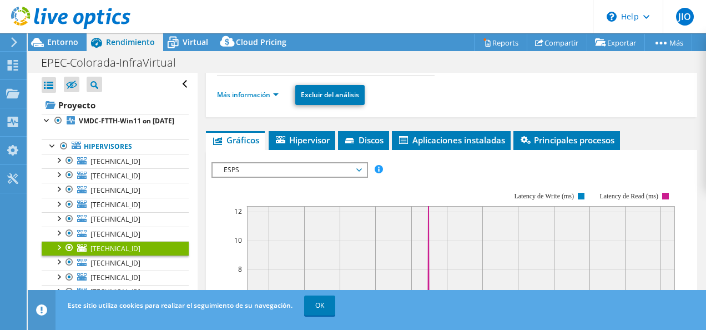
scroll to position [167, 0]
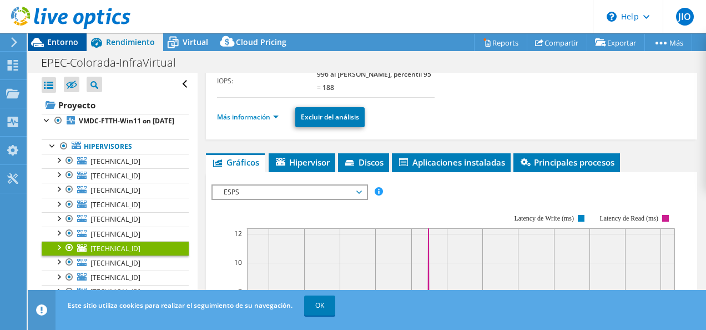
click at [52, 41] on span "Entorno" at bounding box center [62, 42] width 31 height 11
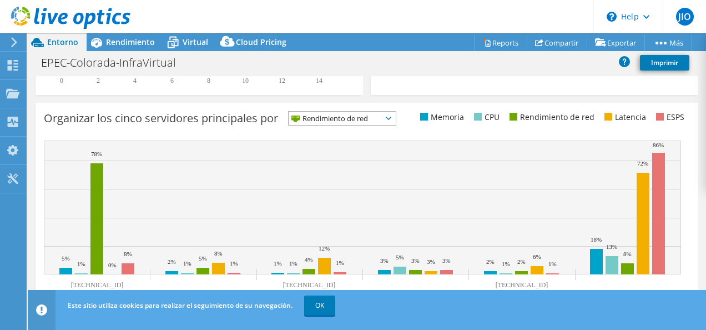
scroll to position [444, 0]
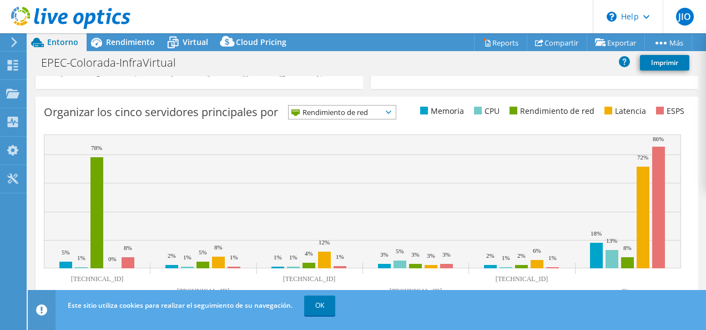
click at [396, 113] on span "Rendimiento de red" at bounding box center [342, 112] width 107 height 13
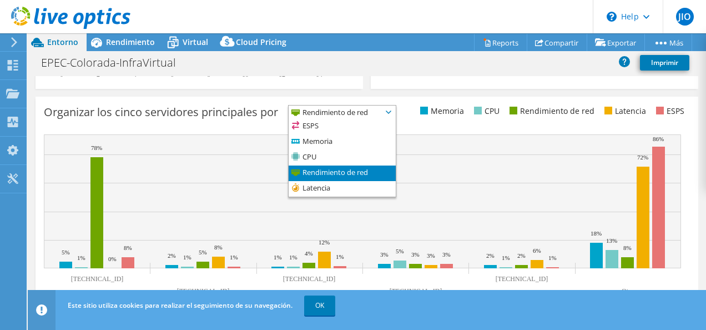
click at [396, 113] on span "Rendimiento de red" at bounding box center [342, 112] width 107 height 13
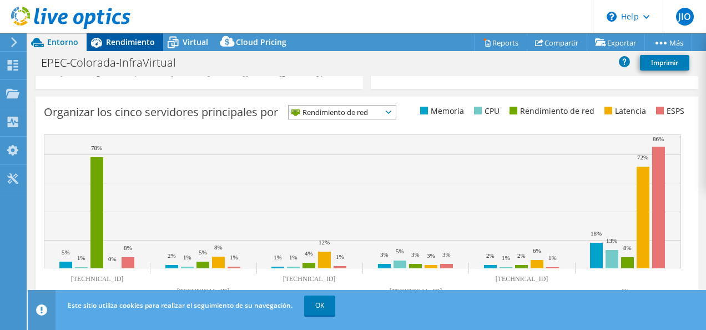
click at [148, 47] on div "Rendimiento" at bounding box center [125, 42] width 77 height 18
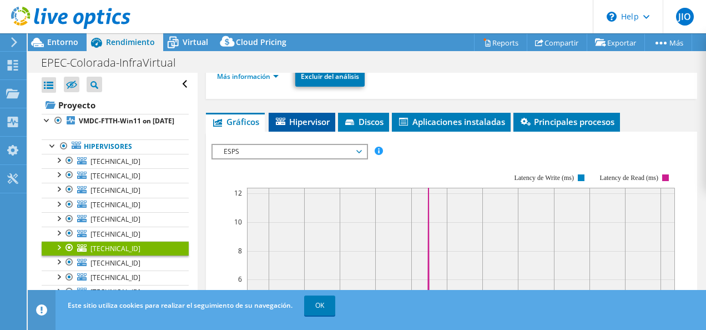
scroll to position [222, 0]
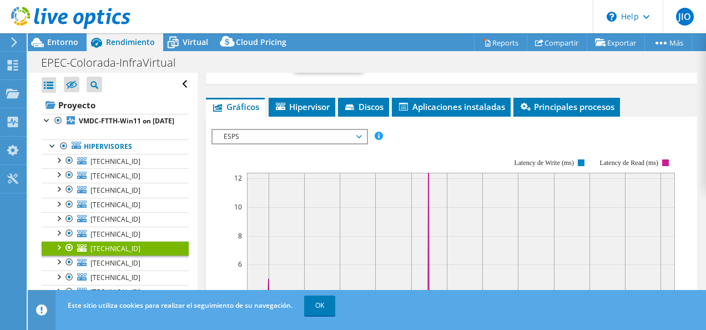
click at [360, 137] on span "ESPS" at bounding box center [289, 136] width 143 height 13
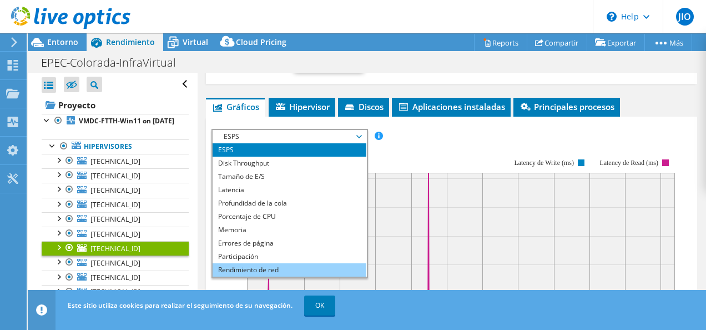
click at [304, 264] on li "Rendimiento de red" at bounding box center [290, 269] width 154 height 13
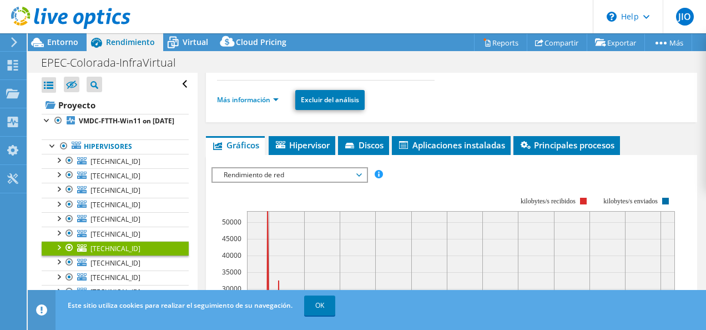
scroll to position [167, 0]
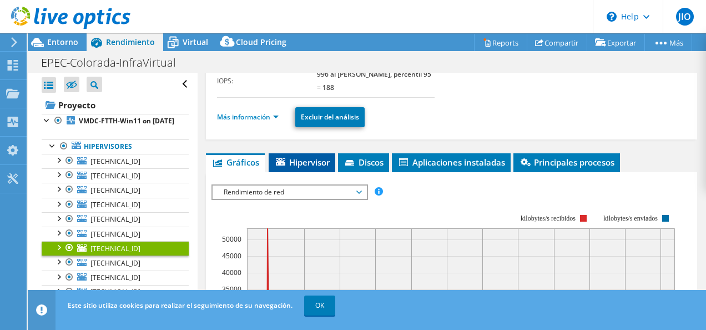
click at [312, 163] on span "Hipervisor" at bounding box center [302, 162] width 56 height 11
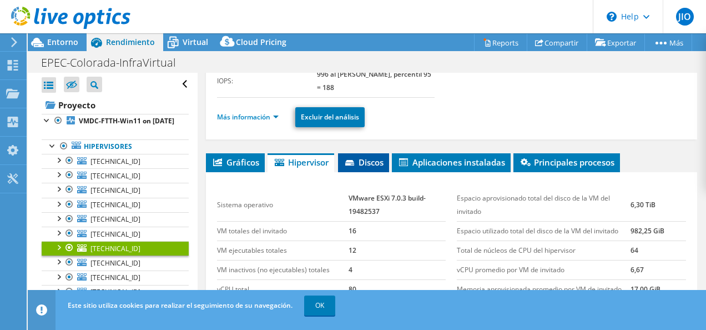
click at [377, 162] on span "Discos" at bounding box center [364, 162] width 40 height 11
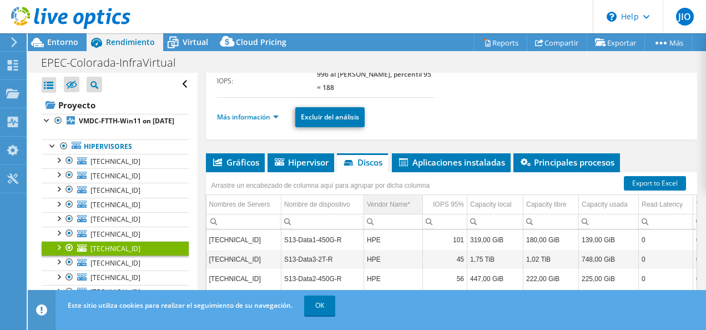
scroll to position [222, 0]
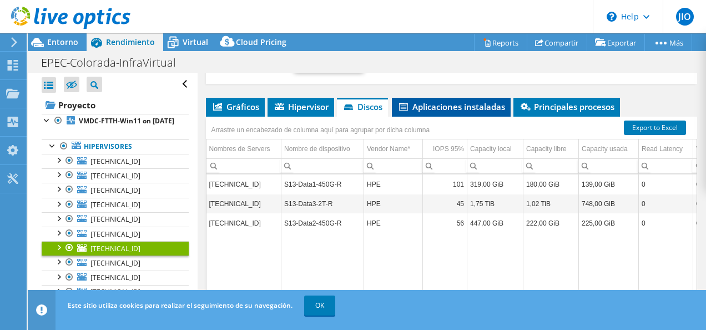
click at [465, 102] on span "Aplicaciones instaladas" at bounding box center [452, 106] width 108 height 11
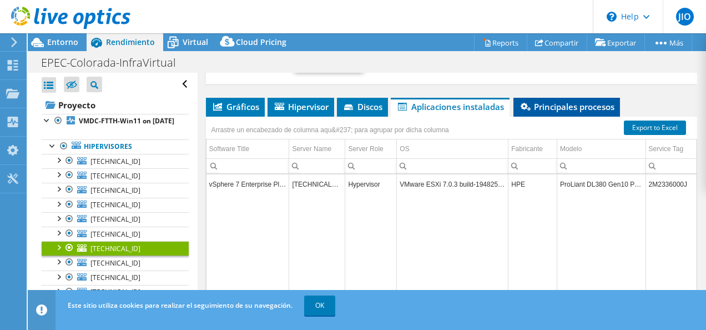
click at [554, 101] on span "Principales procesos" at bounding box center [567, 106] width 96 height 11
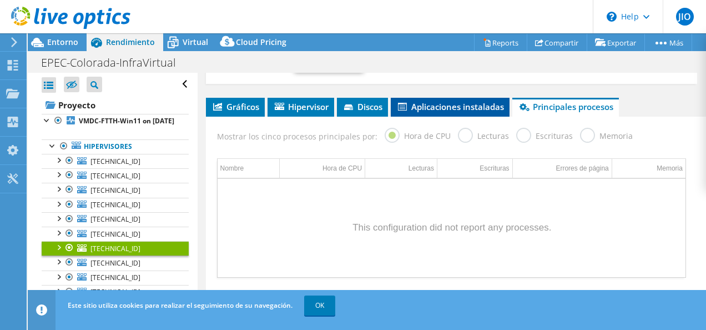
click at [482, 102] on span "Aplicaciones instaladas" at bounding box center [451, 106] width 108 height 11
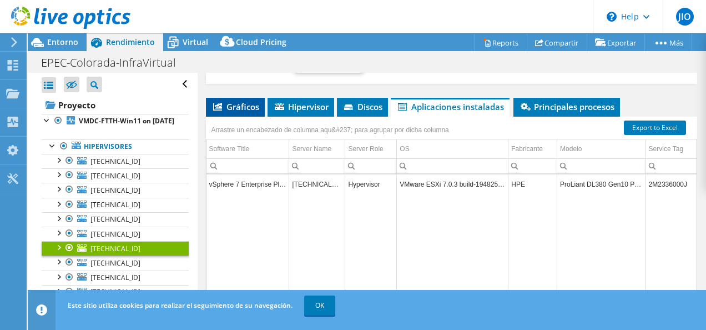
click at [248, 104] on span "Gráficos" at bounding box center [236, 106] width 48 height 11
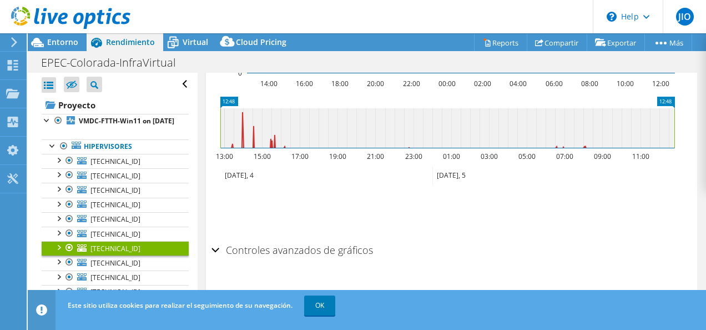
scroll to position [504, 0]
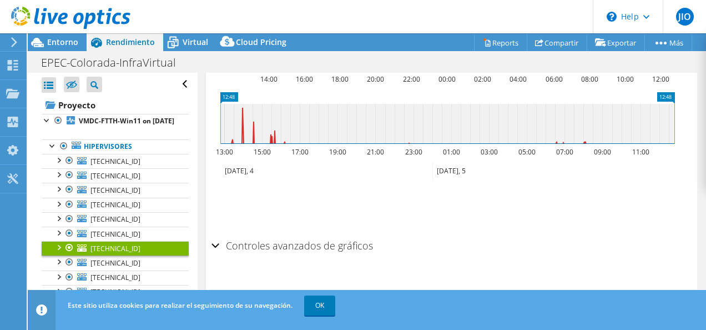
click at [348, 242] on h2 "Controles avanzados de gráficos" at bounding box center [293, 245] width 162 height 22
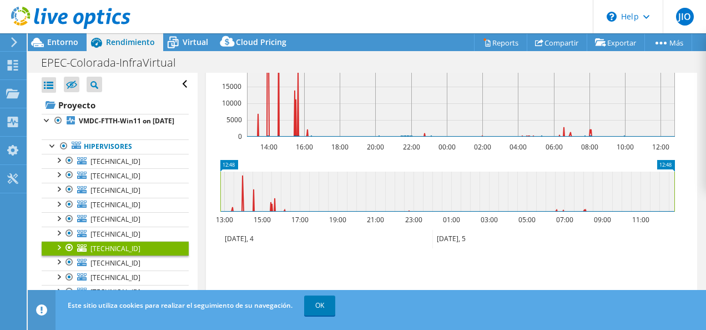
scroll to position [381, 0]
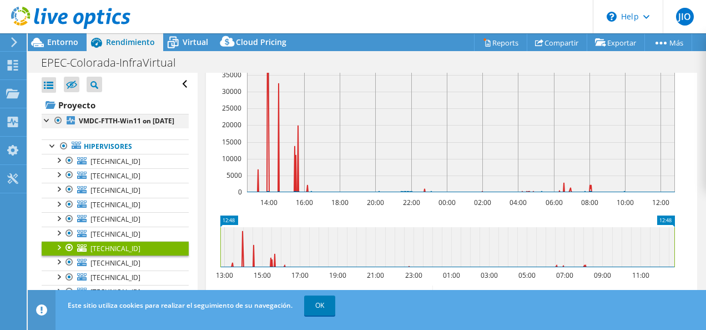
click at [48, 120] on div at bounding box center [47, 119] width 11 height 11
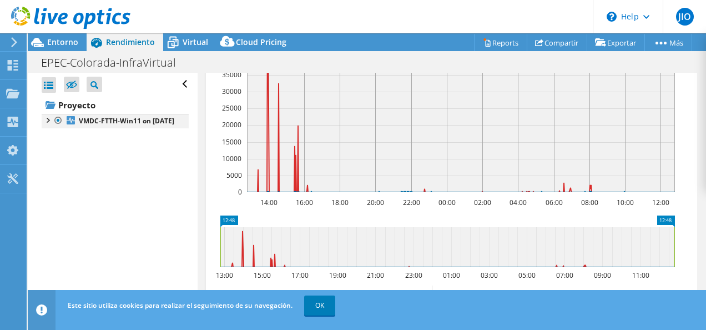
click at [48, 120] on div at bounding box center [47, 119] width 11 height 11
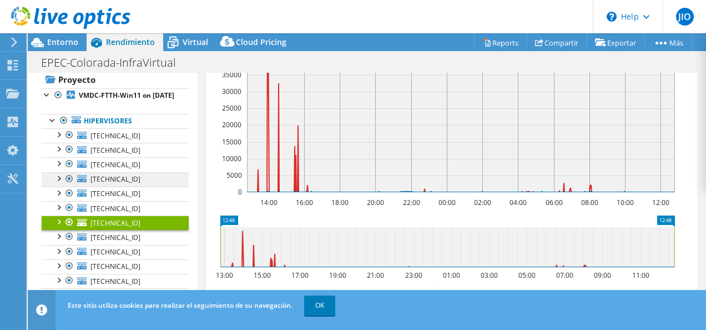
scroll to position [0, 0]
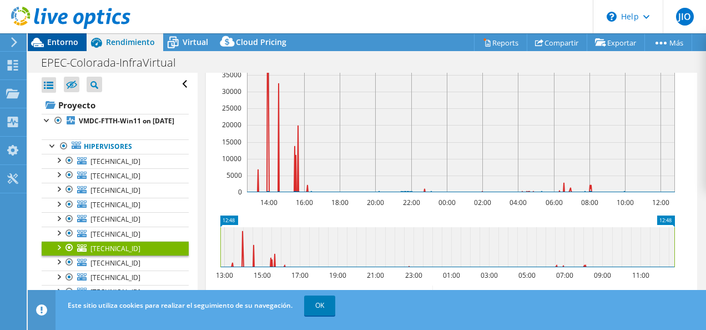
click at [60, 43] on span "Entorno" at bounding box center [62, 42] width 31 height 11
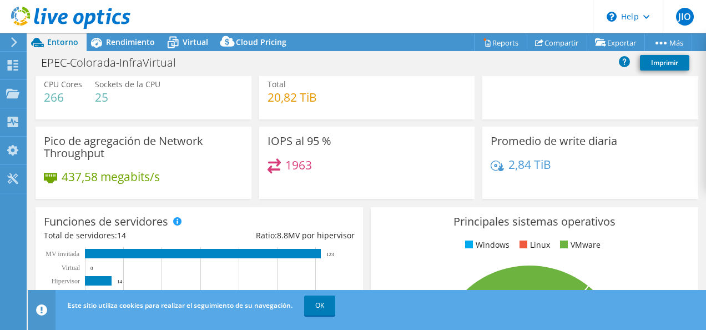
scroll to position [56, 0]
